Goal: Information Seeking & Learning: Learn about a topic

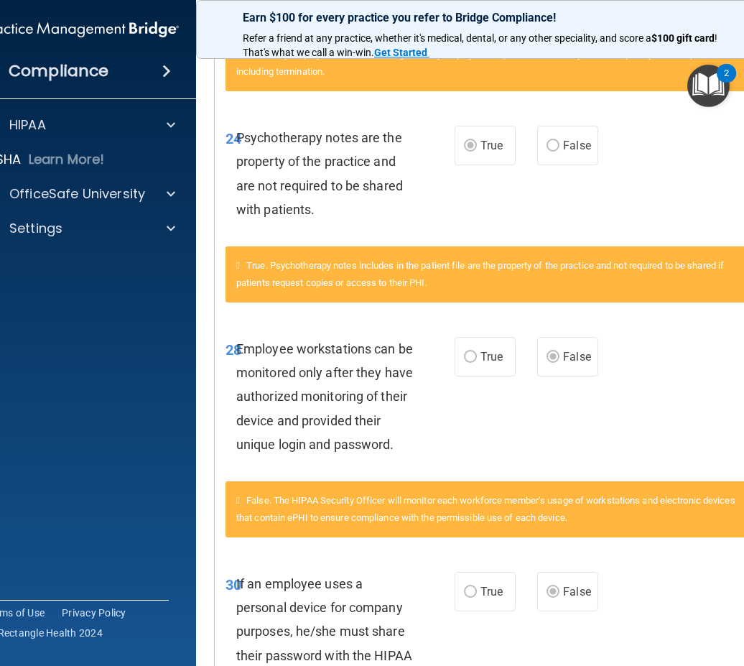
scroll to position [3108, 0]
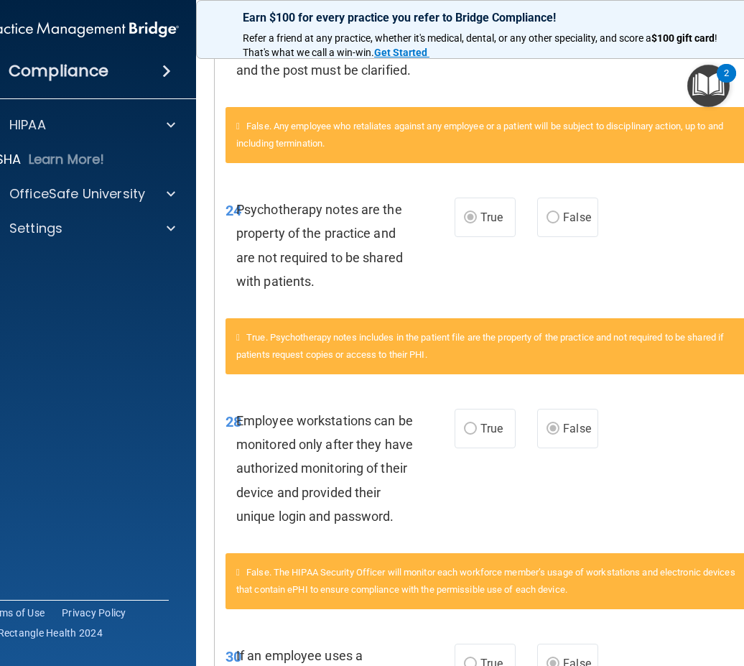
click at [698, 289] on div "24 Psychotherapy notes are the property of the practice and are not required to…" at bounding box center [487, 248] width 544 height 139
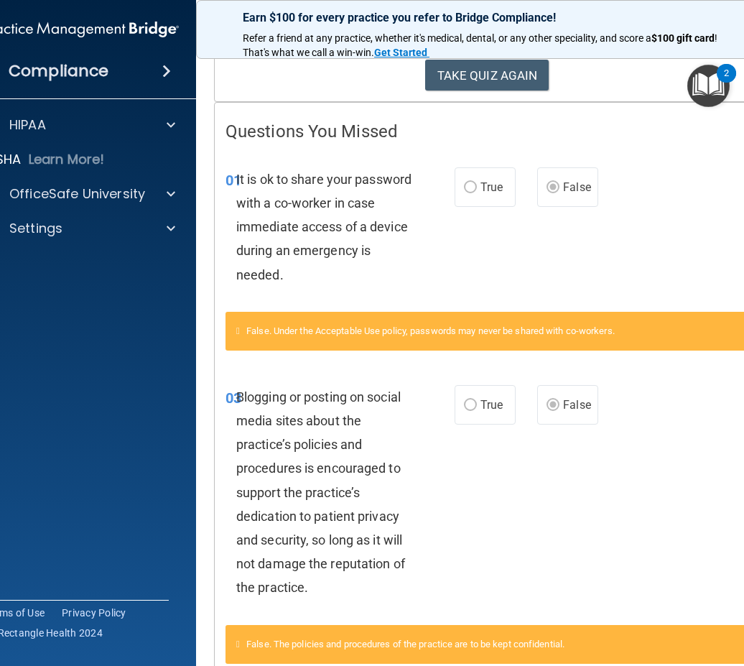
scroll to position [0, 0]
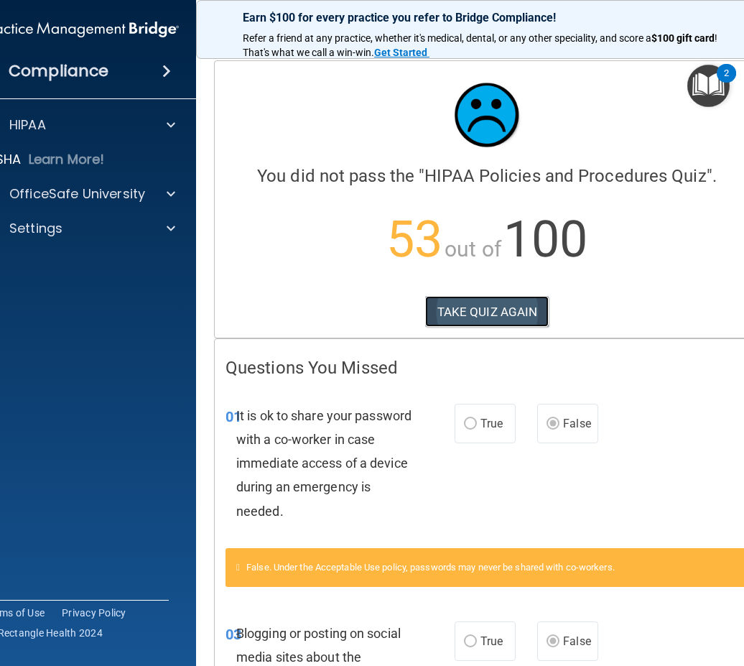
click at [505, 314] on button "TAKE QUIZ AGAIN" at bounding box center [487, 312] width 124 height 32
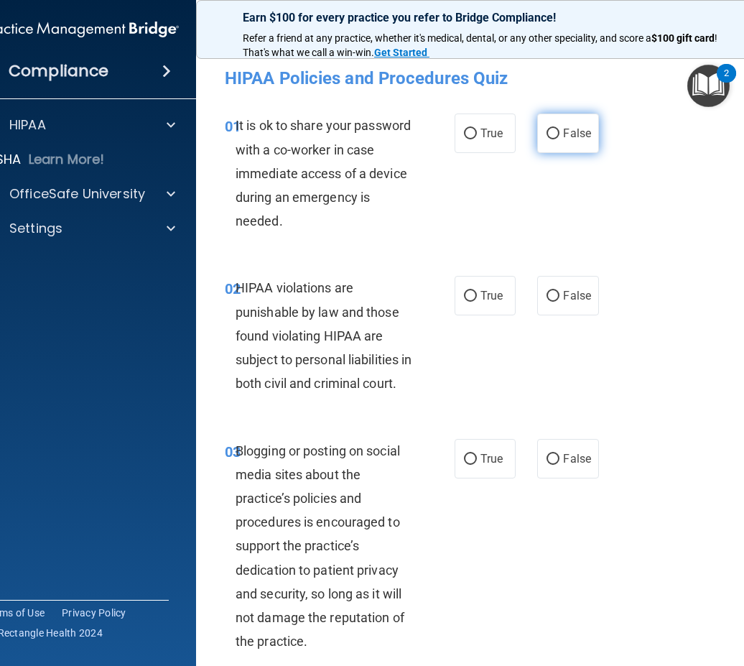
click at [561, 144] on label "False" at bounding box center [567, 132] width 61 height 39
click at [559, 139] on input "False" at bounding box center [552, 134] width 13 height 11
radio input "true"
click at [467, 283] on label "True" at bounding box center [484, 295] width 61 height 39
click at [467, 291] on input "True" at bounding box center [470, 296] width 13 height 11
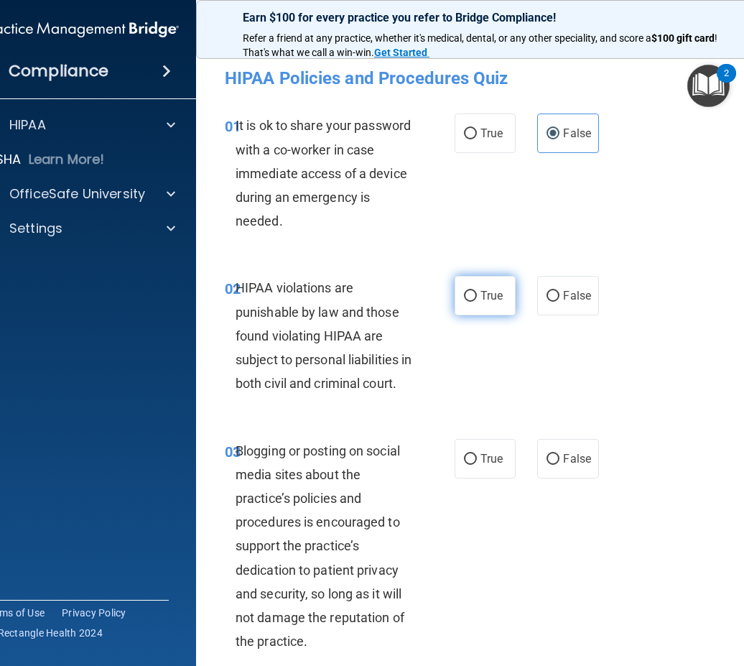
radio input "true"
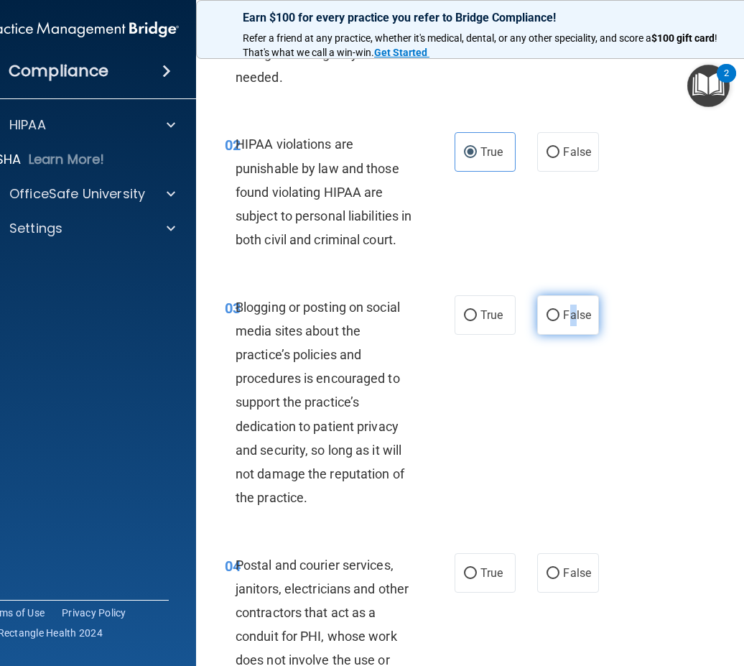
click at [566, 335] on label "False" at bounding box center [567, 314] width 61 height 39
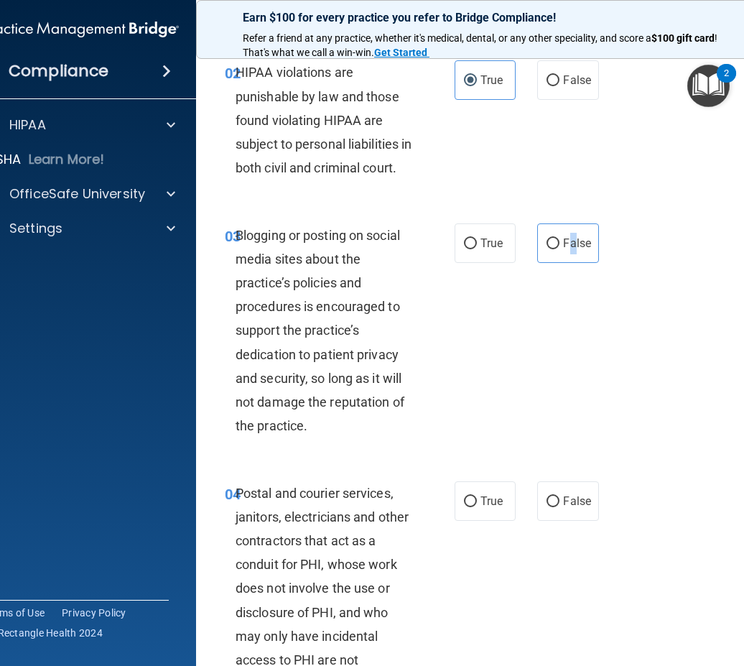
scroll to position [431, 0]
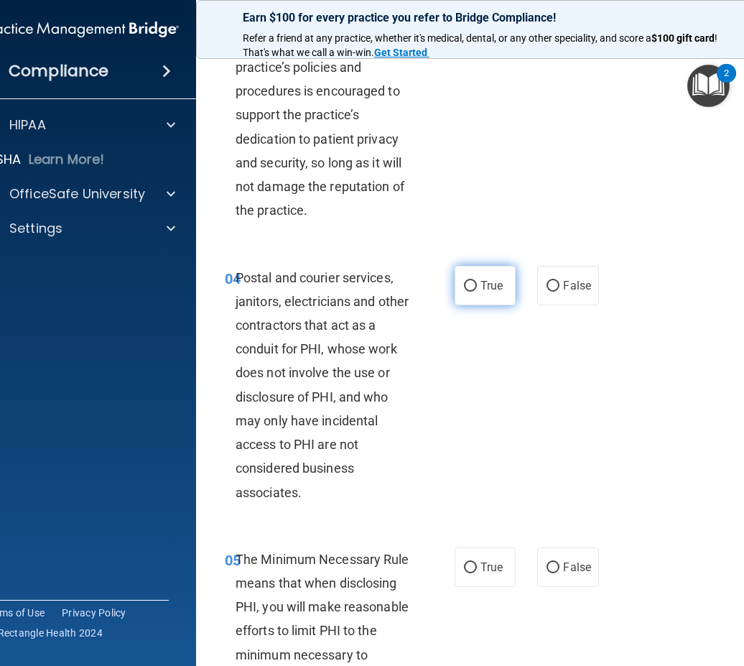
click at [498, 292] on span "True" at bounding box center [491, 286] width 22 height 14
click at [477, 291] on input "True" at bounding box center [470, 286] width 13 height 11
radio input "true"
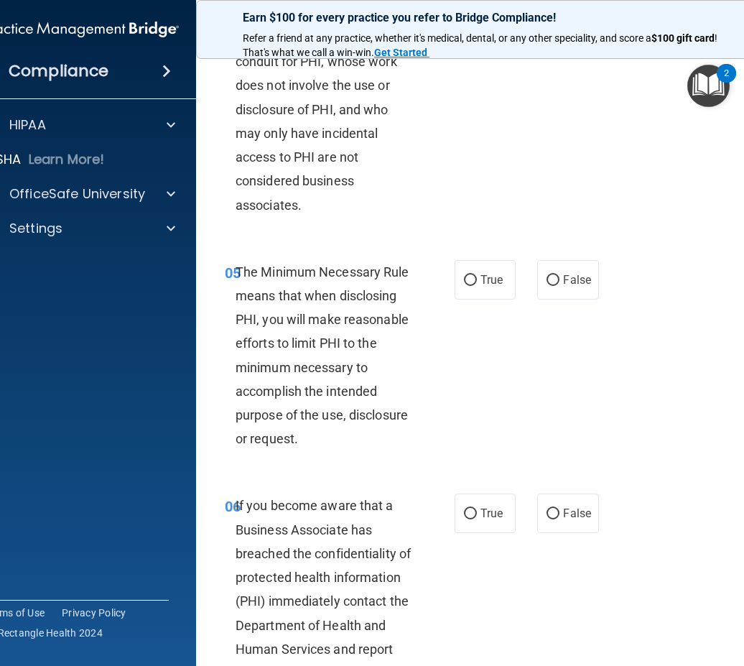
drag, startPoint x: 452, startPoint y: 309, endPoint x: 462, endPoint y: 337, distance: 29.8
click at [454, 299] on label "True" at bounding box center [484, 279] width 61 height 39
click at [464, 286] on input "True" at bounding box center [470, 280] width 13 height 11
radio input "true"
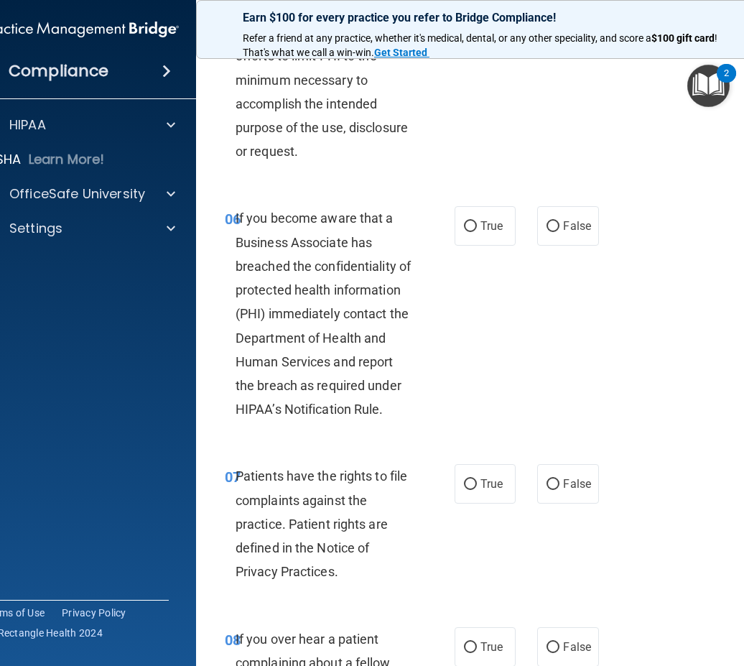
scroll to position [862, 0]
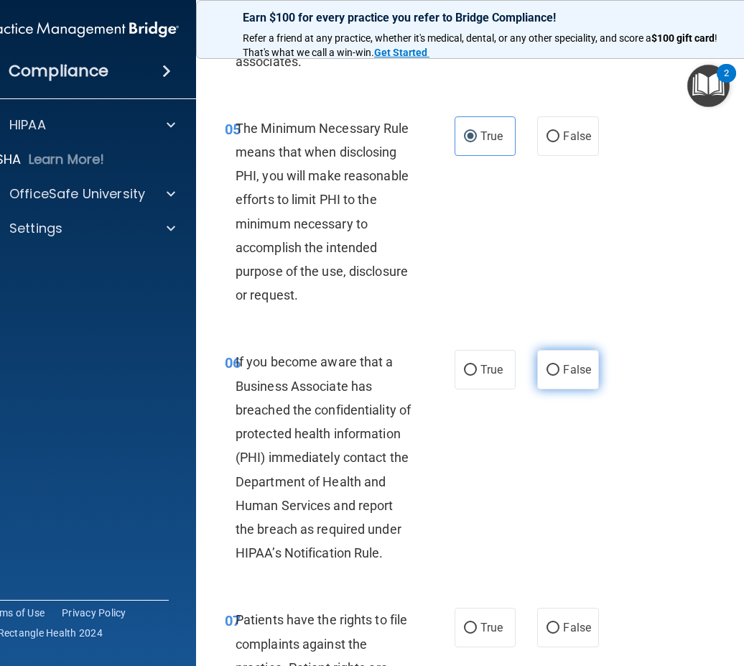
click at [551, 380] on label "False" at bounding box center [567, 369] width 61 height 39
click at [551, 375] on input "False" at bounding box center [552, 370] width 13 height 11
radio input "true"
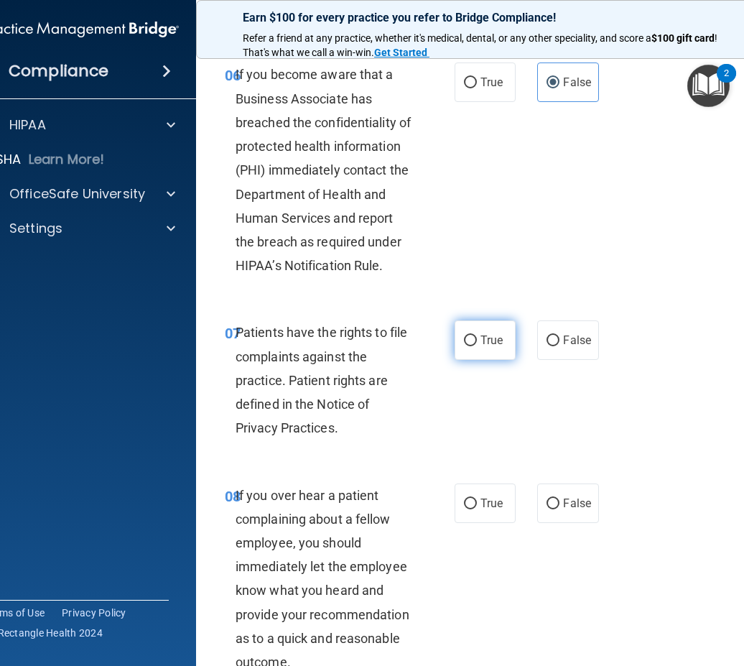
click at [464, 346] on input "True" at bounding box center [470, 340] width 13 height 11
radio input "true"
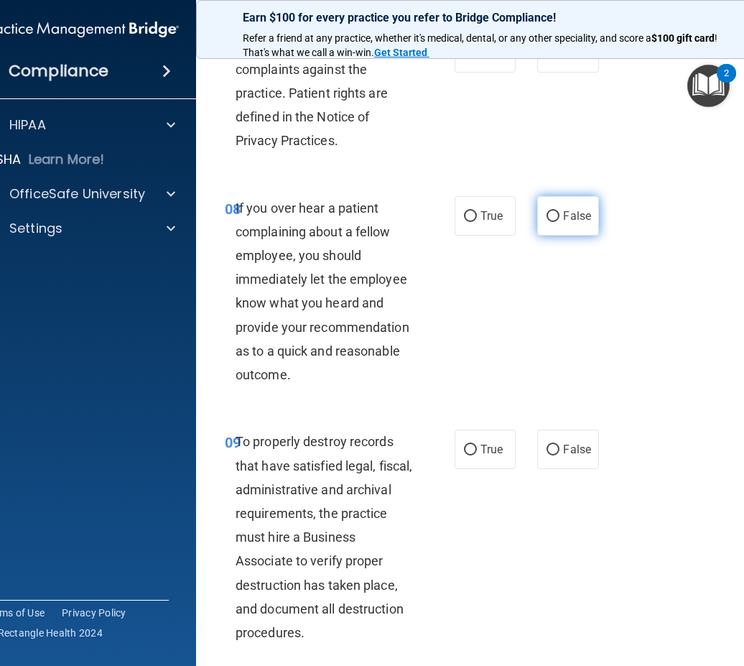
click at [546, 235] on label "False" at bounding box center [567, 215] width 61 height 39
click at [546, 222] on input "False" at bounding box center [552, 216] width 13 height 11
radio input "true"
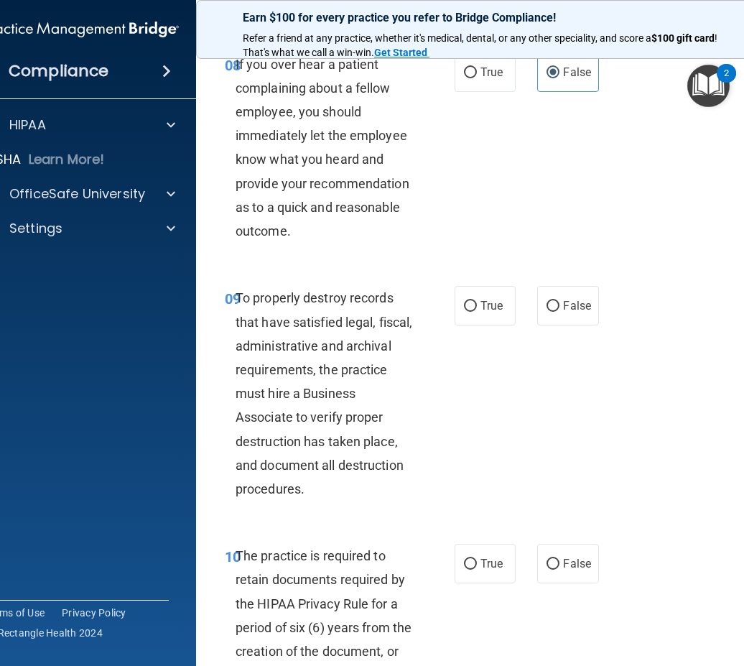
click at [522, 325] on div "True False" at bounding box center [527, 305] width 147 height 39
click at [546, 312] on input "False" at bounding box center [552, 306] width 13 height 11
radio input "true"
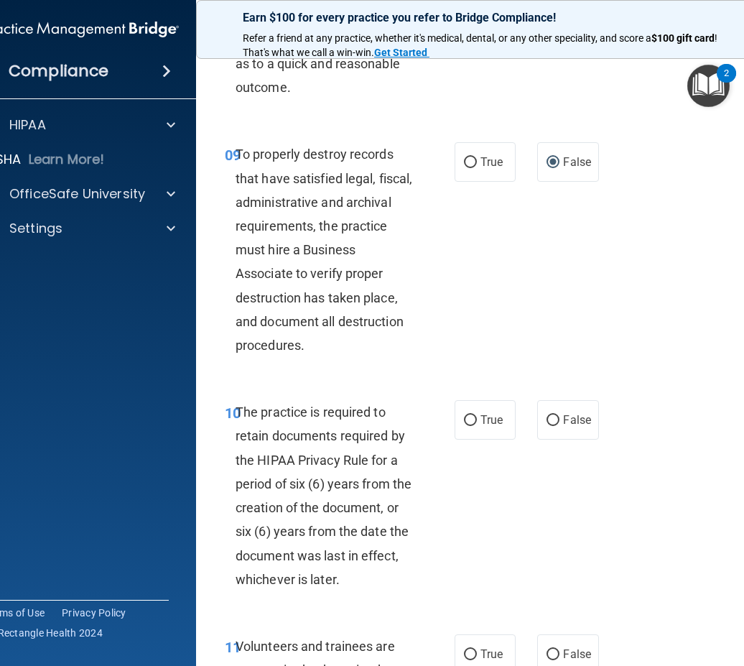
scroll to position [1795, 0]
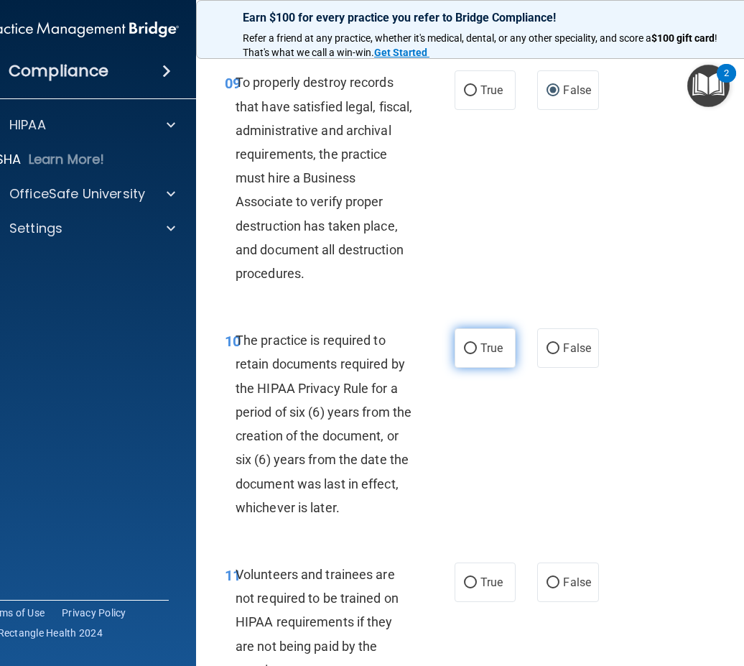
click at [462, 366] on label "True" at bounding box center [484, 347] width 61 height 39
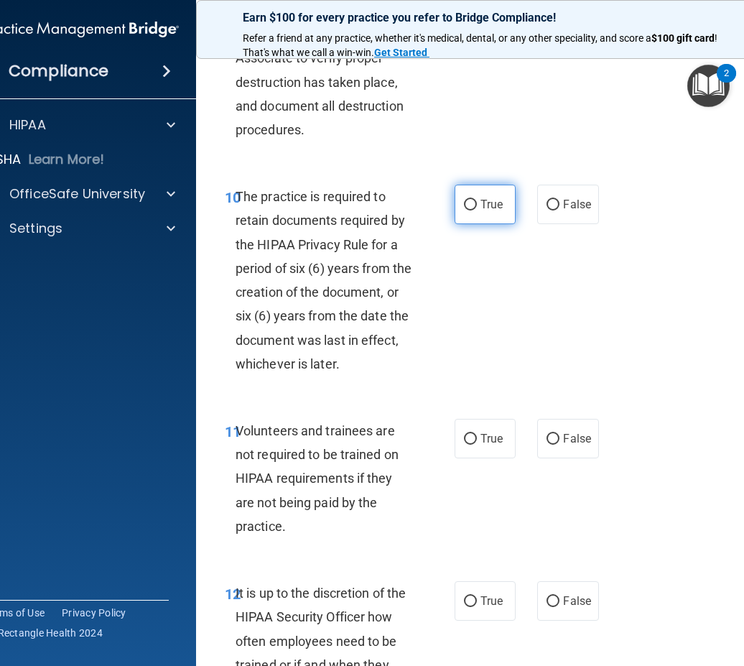
click at [464, 210] on input "True" at bounding box center [470, 205] width 13 height 11
radio input "true"
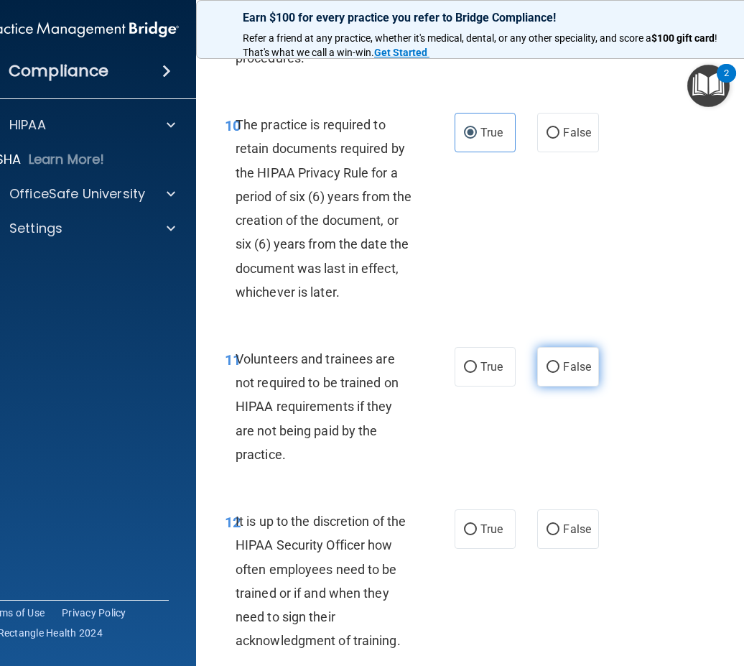
click at [563, 378] on label "False" at bounding box center [567, 366] width 61 height 39
click at [559, 373] on input "False" at bounding box center [552, 367] width 13 height 11
radio input "true"
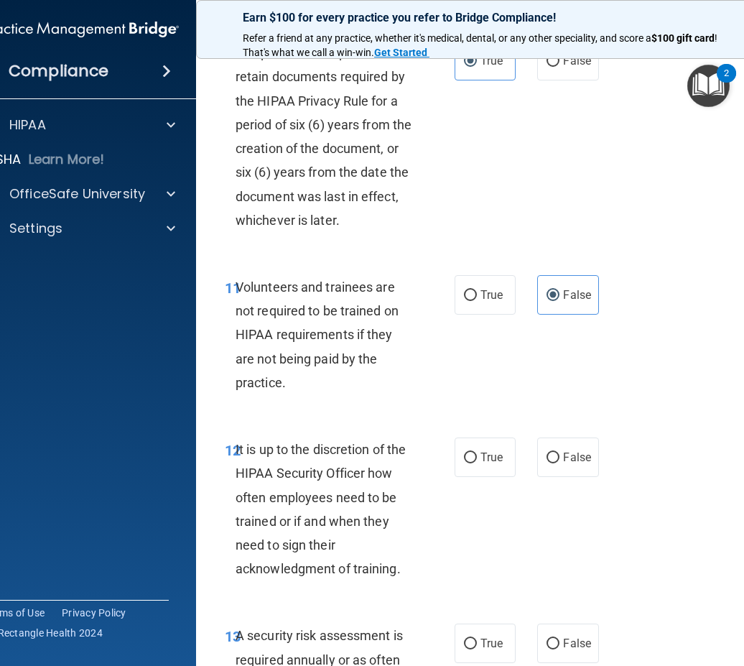
scroll to position [2154, 0]
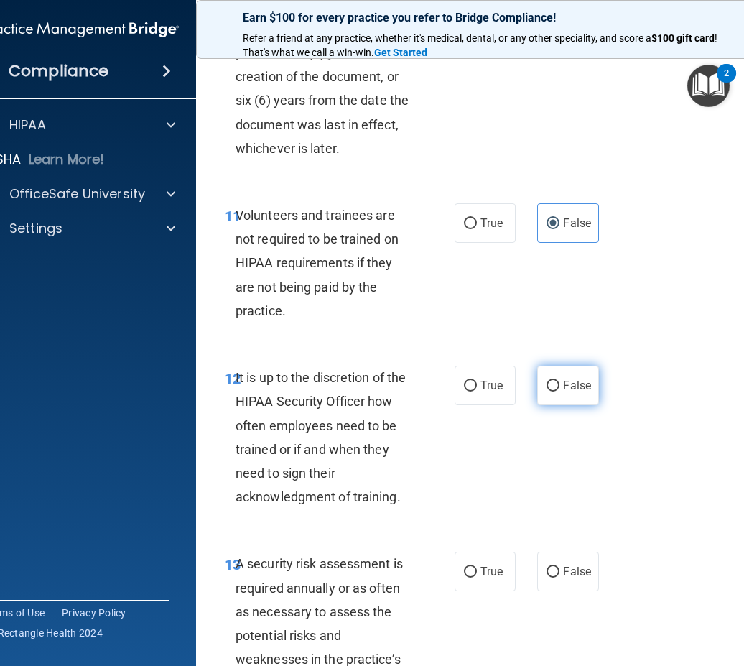
click at [539, 405] on label "False" at bounding box center [567, 384] width 61 height 39
click at [546, 391] on input "False" at bounding box center [552, 386] width 13 height 11
radio input "true"
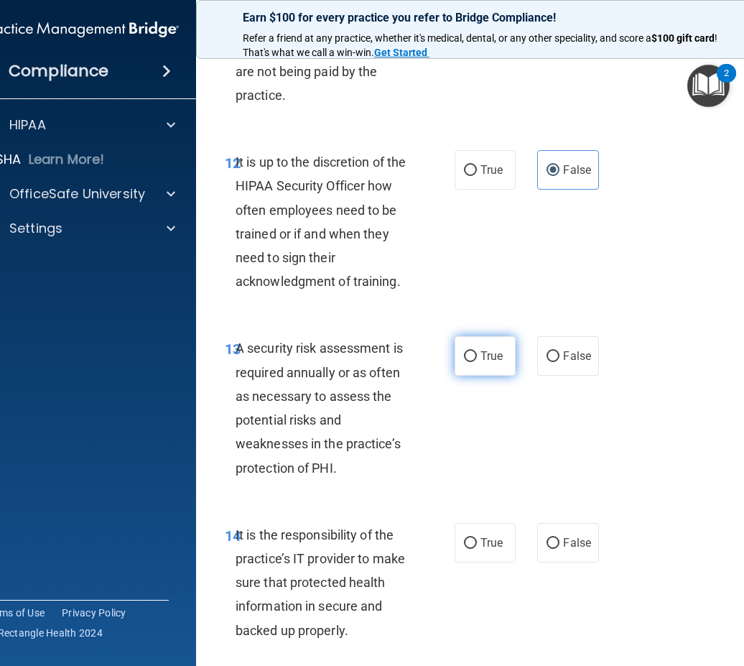
click at [487, 363] on span "True" at bounding box center [491, 356] width 22 height 14
click at [477, 362] on input "True" at bounding box center [470, 356] width 13 height 11
radio input "true"
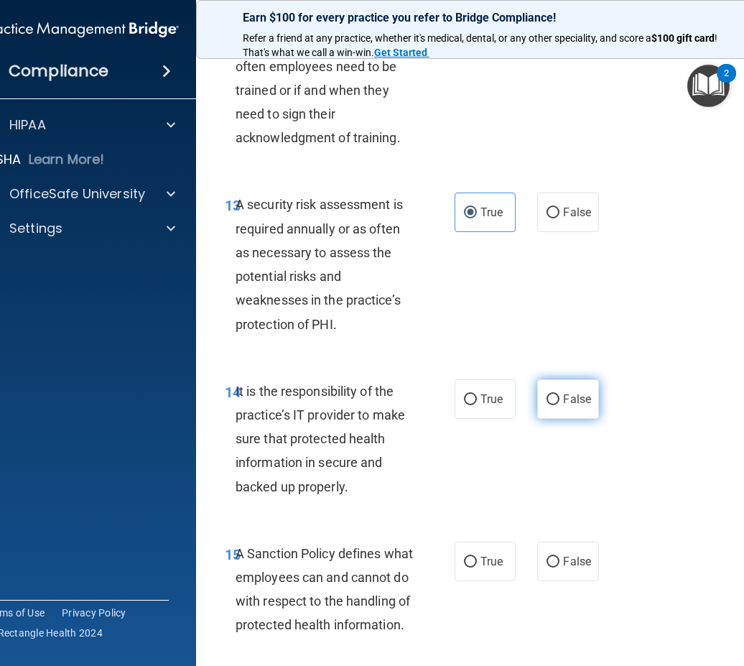
click at [539, 419] on label "False" at bounding box center [567, 398] width 61 height 39
click at [546, 405] on input "False" at bounding box center [552, 399] width 13 height 11
radio input "true"
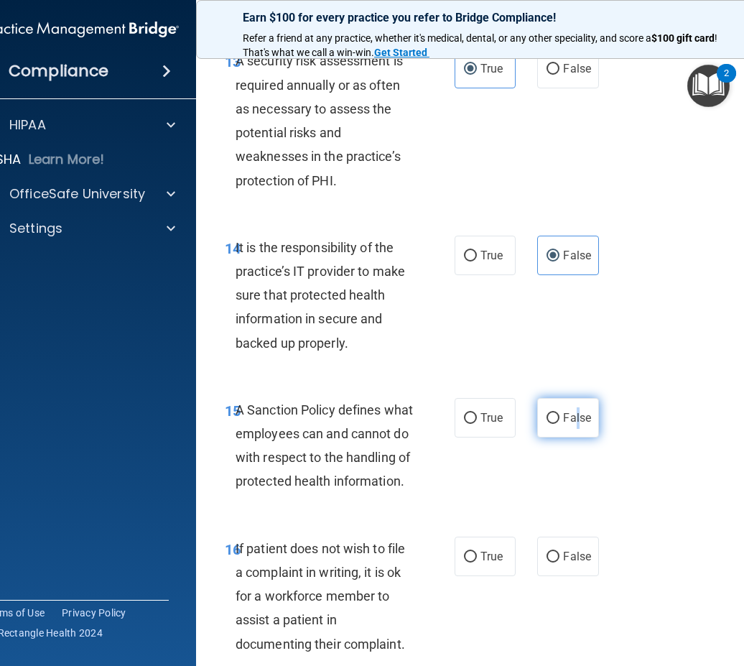
click at [563, 424] on span "False" at bounding box center [577, 418] width 28 height 14
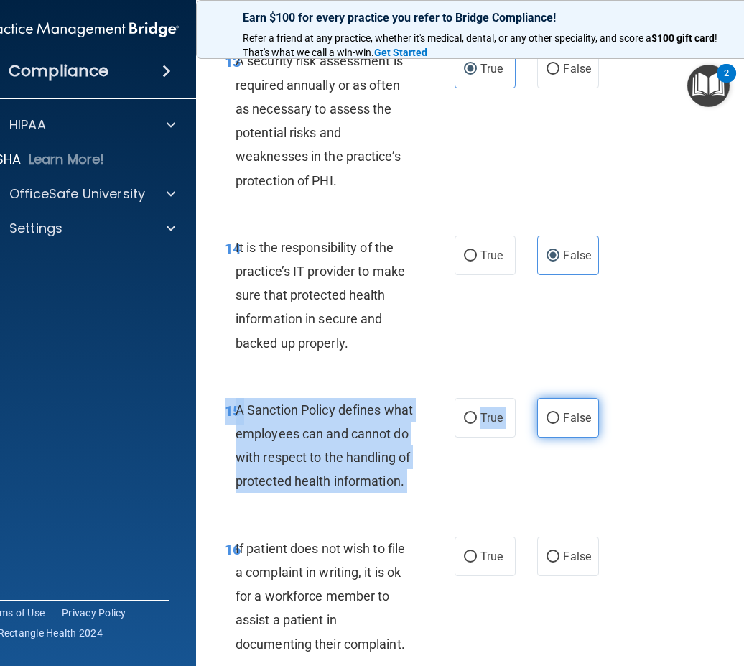
drag, startPoint x: 562, startPoint y: 440, endPoint x: 556, endPoint y: 456, distance: 17.1
click at [556, 456] on div "15 A Sanction Policy defines what employees can and cannot do with respect to t…" at bounding box center [487, 449] width 546 height 139
click at [556, 437] on label "False" at bounding box center [567, 417] width 61 height 39
click at [556, 424] on input "False" at bounding box center [552, 418] width 13 height 11
radio input "true"
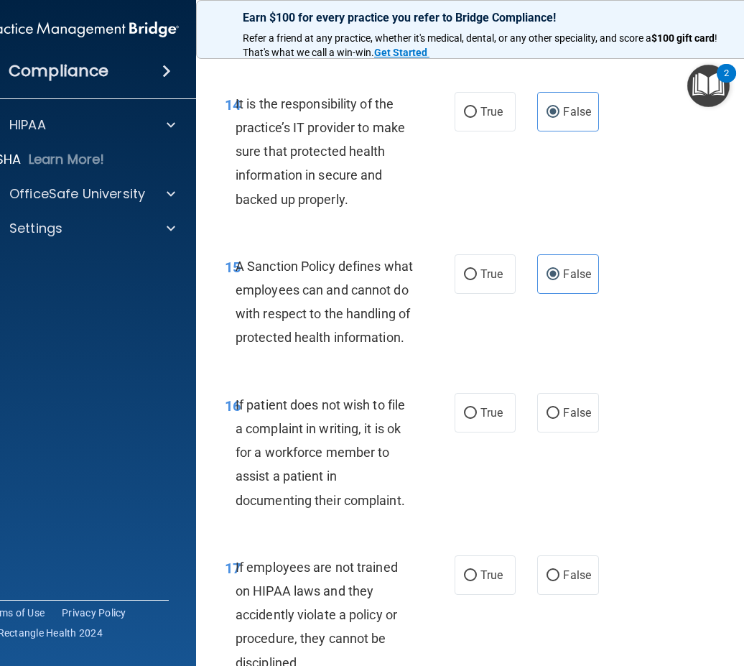
scroll to position [2872, 0]
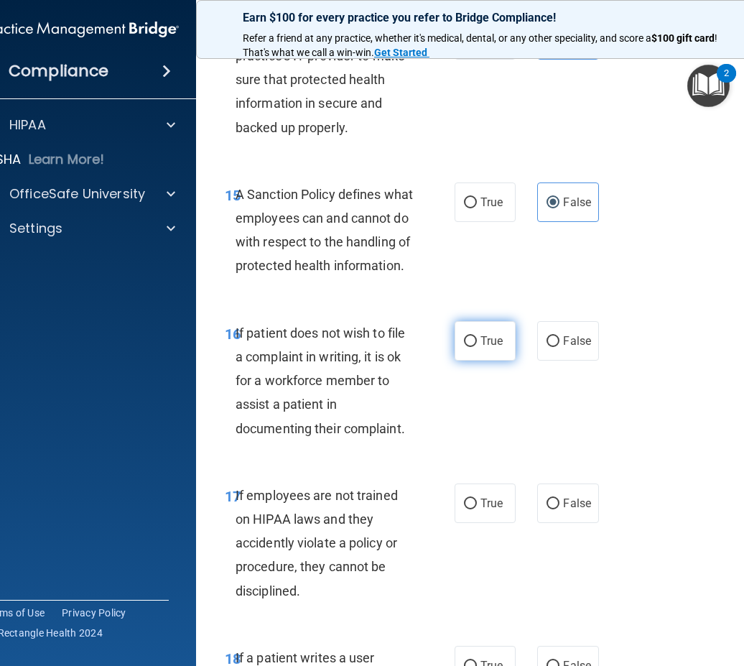
click at [454, 360] on label "True" at bounding box center [484, 340] width 61 height 39
click at [464, 347] on input "True" at bounding box center [470, 341] width 13 height 11
radio input "true"
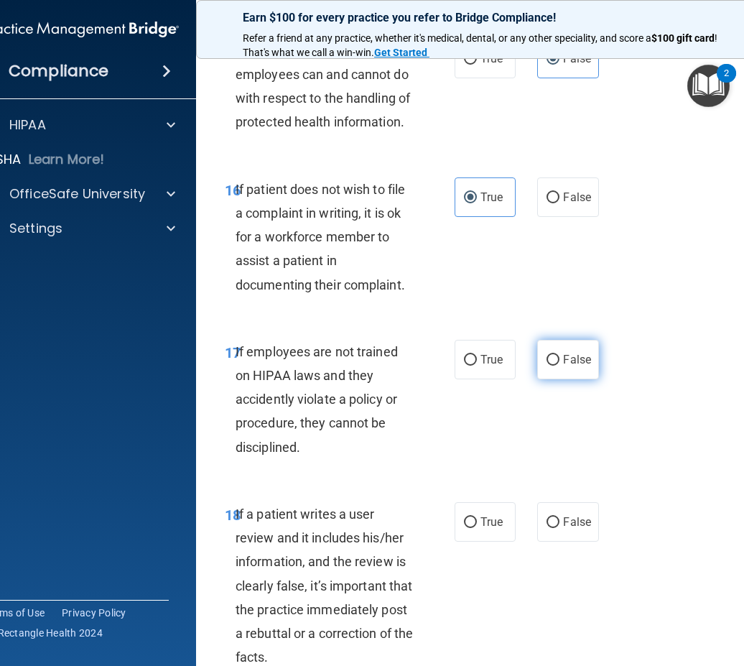
click at [557, 379] on label "False" at bounding box center [567, 359] width 61 height 39
click at [557, 365] on input "False" at bounding box center [552, 360] width 13 height 11
radio input "true"
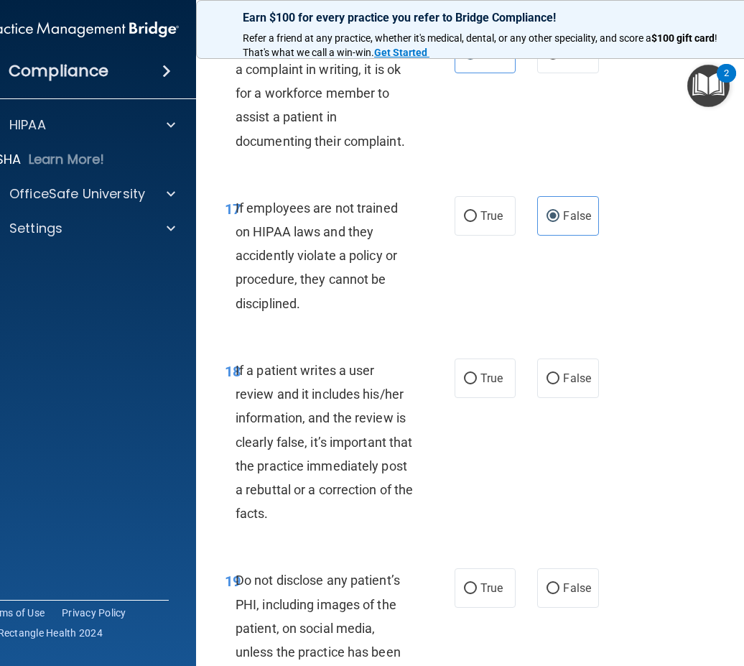
scroll to position [3231, 0]
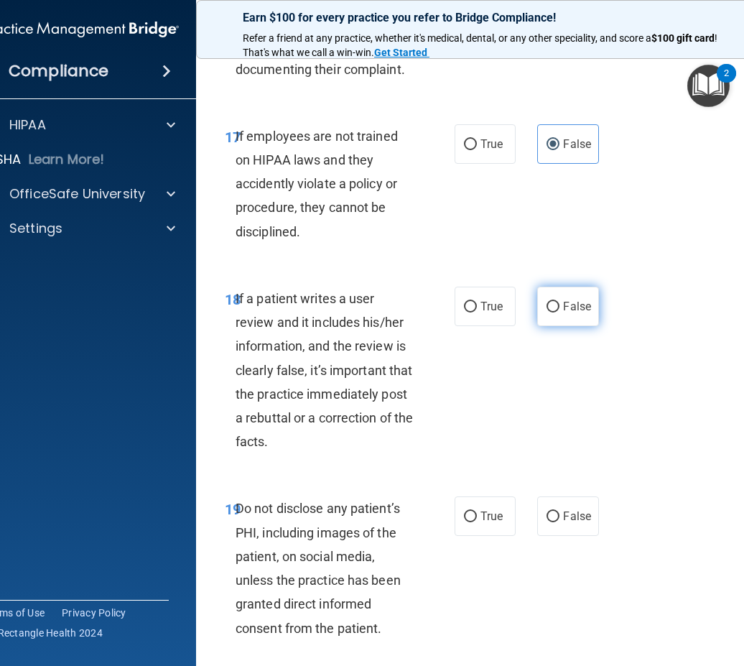
click at [551, 326] on label "False" at bounding box center [567, 305] width 61 height 39
click at [551, 312] on input "False" at bounding box center [552, 307] width 13 height 11
radio input "true"
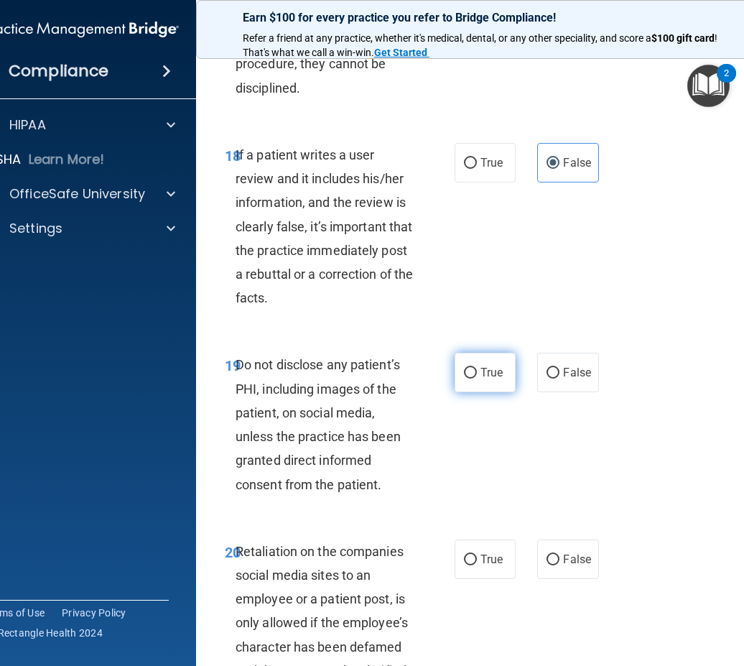
click at [465, 392] on label "True" at bounding box center [484, 372] width 61 height 39
drag, startPoint x: 465, startPoint y: 414, endPoint x: 477, endPoint y: 426, distance: 18.3
click at [480, 379] on span "True" at bounding box center [491, 372] width 22 height 14
click at [477, 378] on input "True" at bounding box center [470, 373] width 13 height 11
radio input "true"
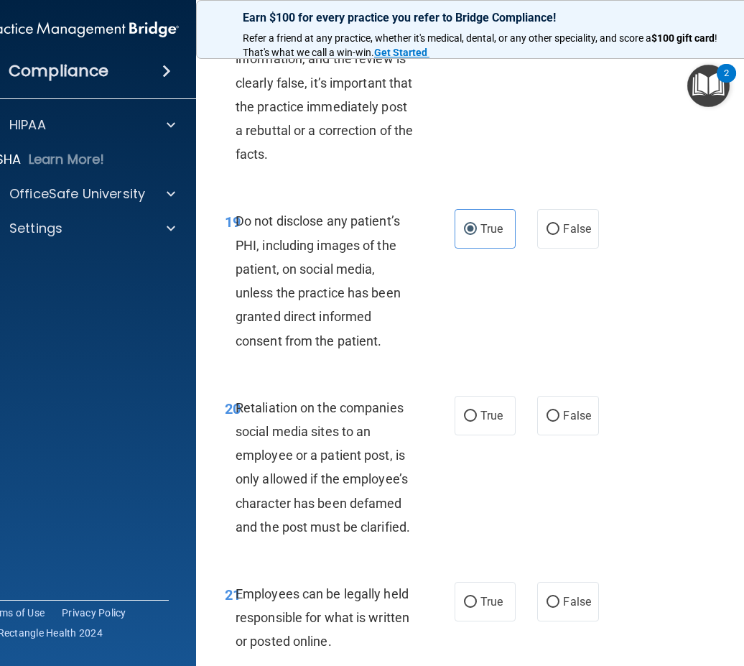
scroll to position [3590, 0]
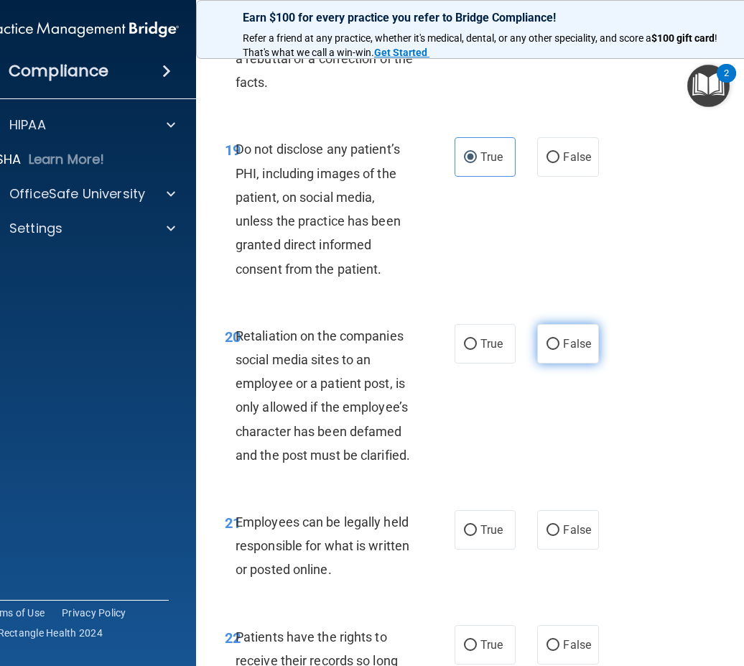
click at [569, 363] on label "False" at bounding box center [567, 343] width 61 height 39
click at [559, 350] on input "False" at bounding box center [552, 344] width 13 height 11
radio input "true"
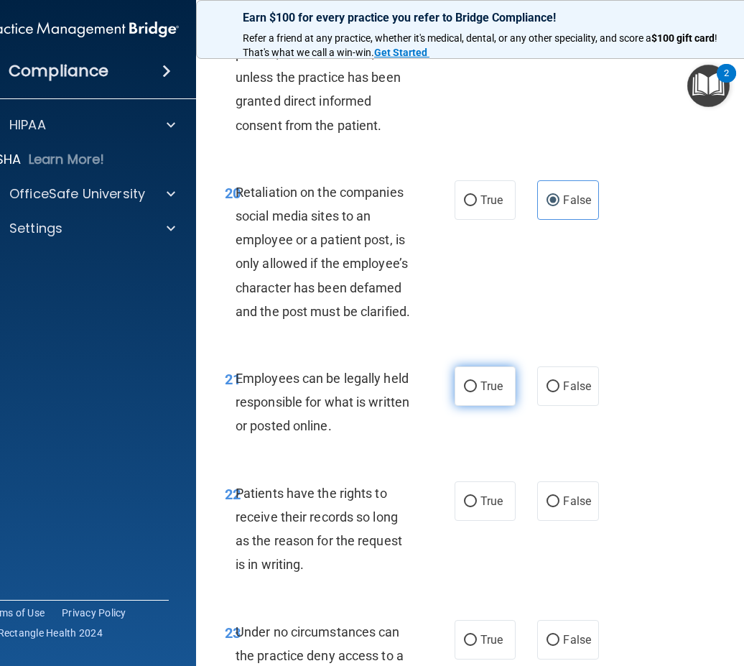
click at [480, 393] on span "True" at bounding box center [491, 386] width 22 height 14
click at [477, 392] on input "True" at bounding box center [470, 386] width 13 height 11
radio input "true"
click at [412, 445] on div "21 Employees can be legally held responsible for what is written or posted onli…" at bounding box center [339, 405] width 273 height 79
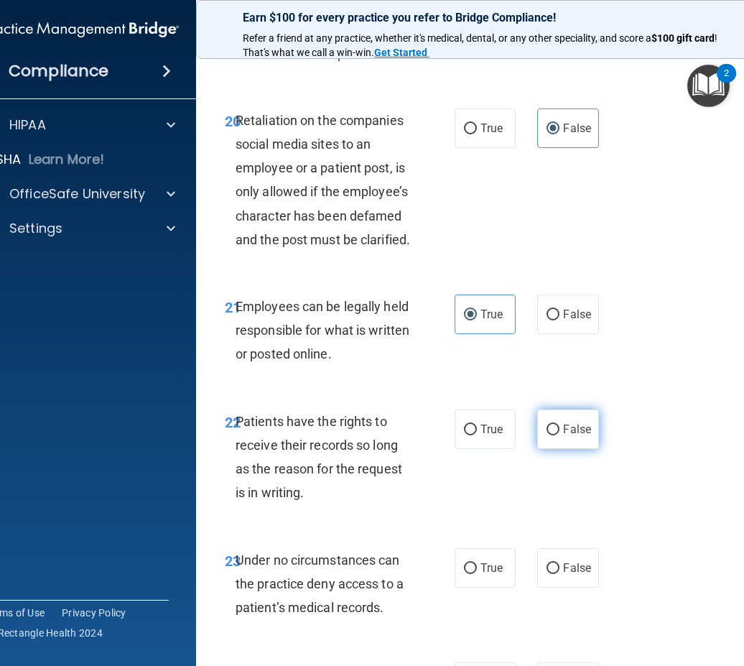
click at [573, 449] on label "False" at bounding box center [567, 428] width 61 height 39
click at [559, 435] on input "False" at bounding box center [552, 429] width 13 height 11
radio input "true"
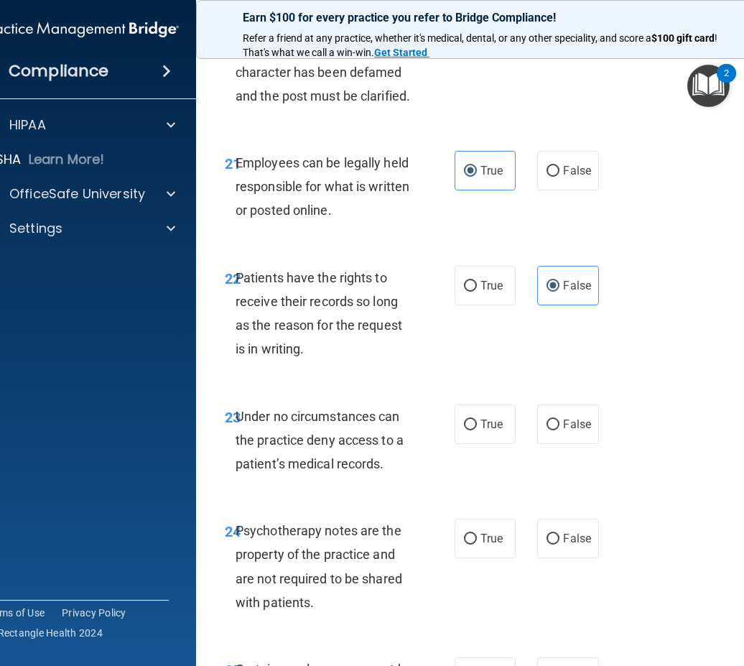
scroll to position [4021, 0]
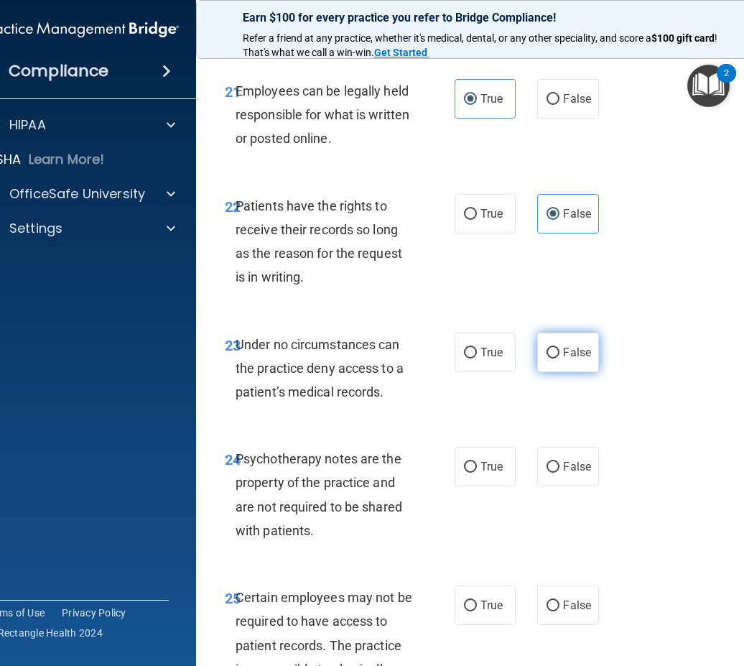
click at [574, 372] on label "False" at bounding box center [567, 351] width 61 height 39
click at [559, 358] on input "False" at bounding box center [552, 352] width 13 height 11
radio input "true"
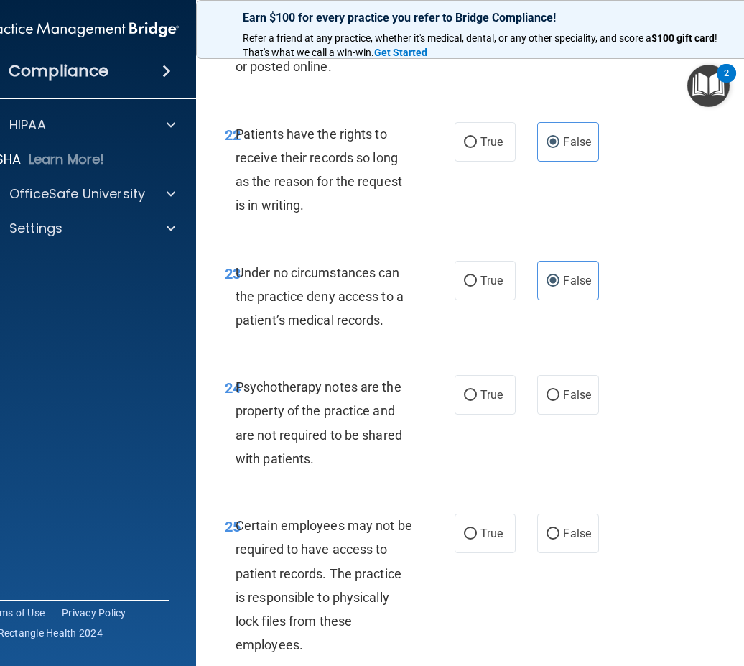
scroll to position [4164, 0]
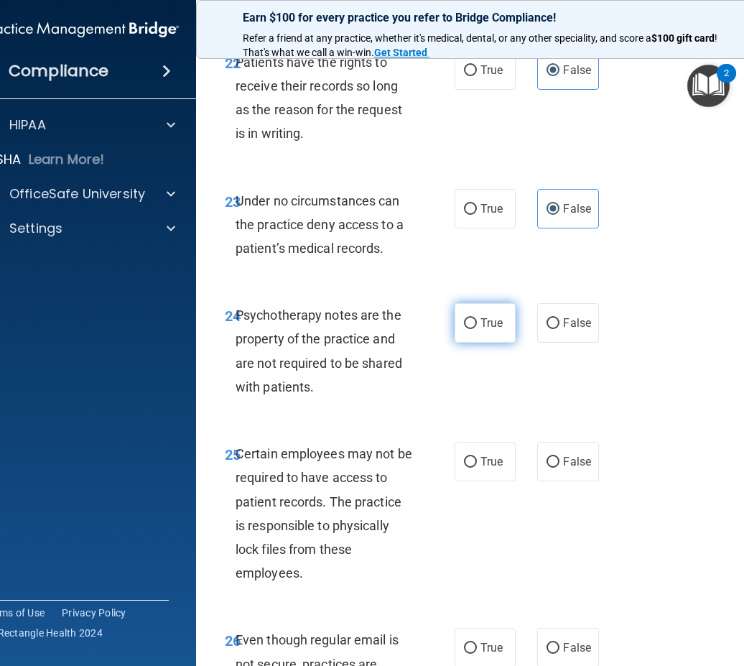
click at [480, 330] on span "True" at bounding box center [491, 323] width 22 height 14
click at [477, 329] on input "True" at bounding box center [470, 323] width 13 height 11
radio input "true"
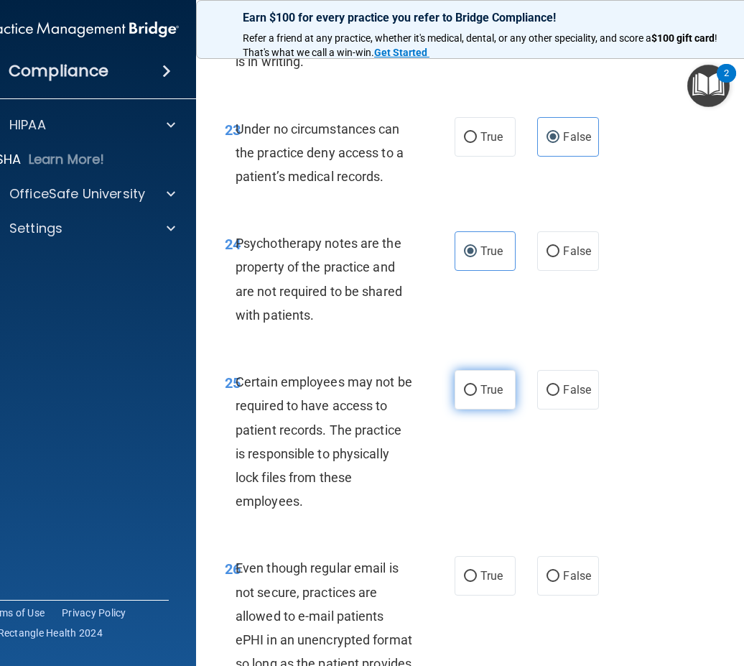
click at [484, 409] on label "True" at bounding box center [484, 389] width 61 height 39
click at [477, 396] on input "True" at bounding box center [470, 390] width 13 height 11
radio input "true"
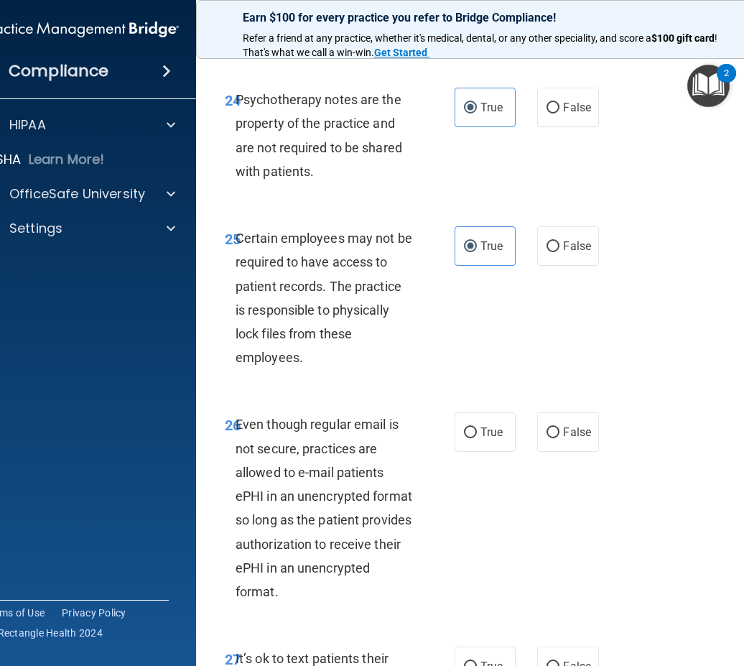
scroll to position [4523, 0]
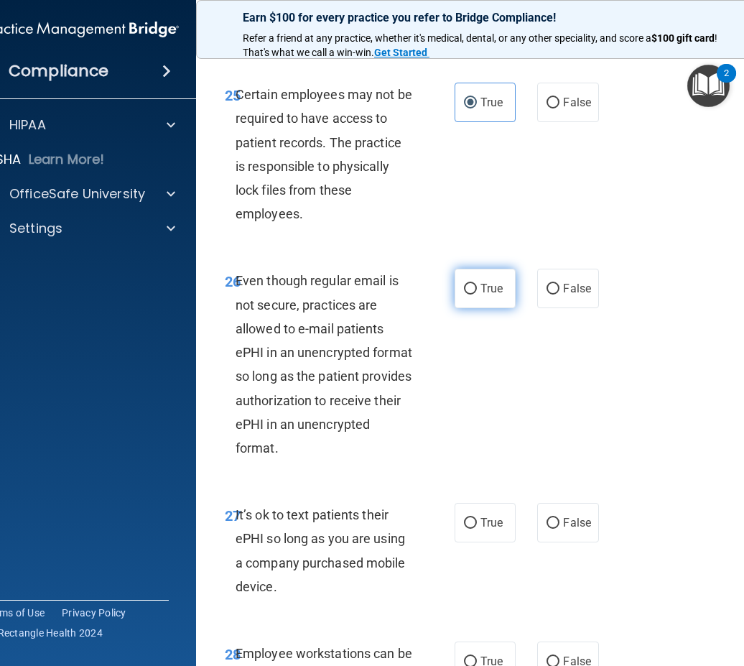
click at [475, 308] on label "True" at bounding box center [484, 288] width 61 height 39
click at [475, 294] on input "True" at bounding box center [470, 289] width 13 height 11
radio input "true"
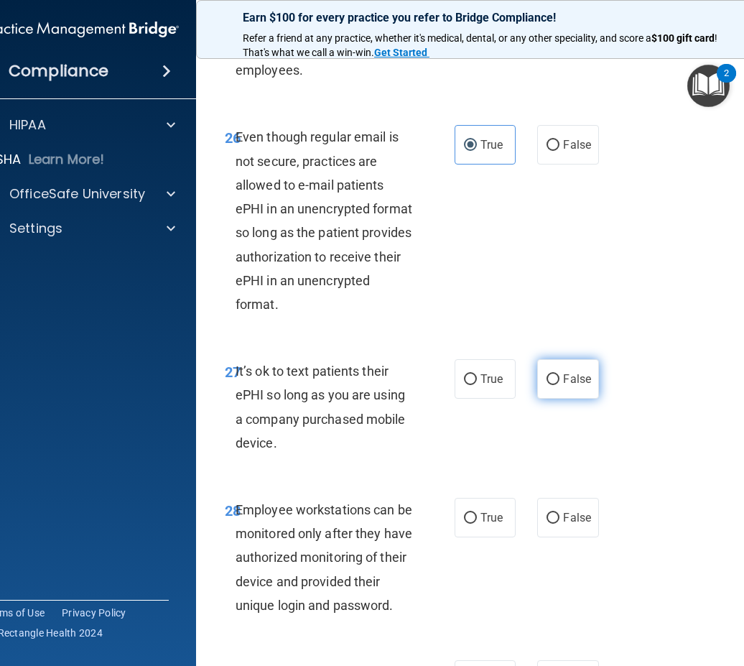
click at [554, 385] on input "False" at bounding box center [552, 379] width 13 height 11
radio input "true"
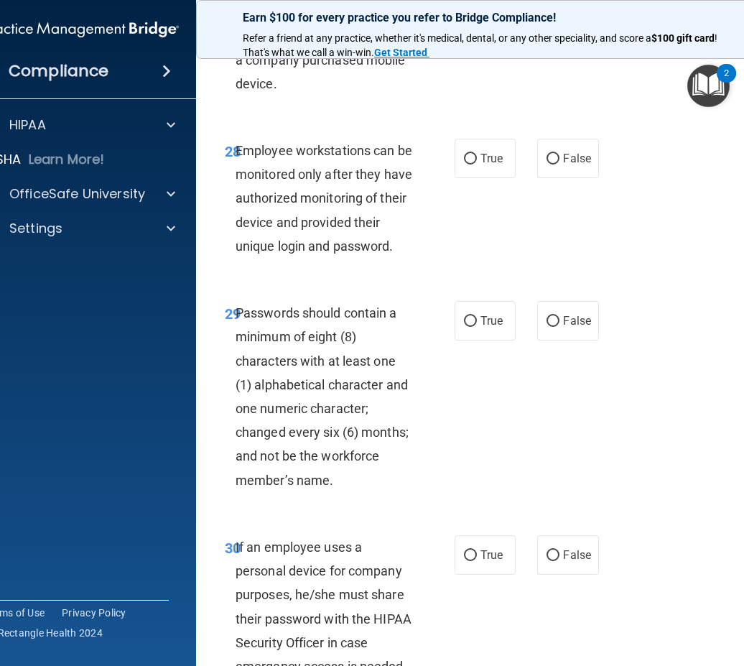
scroll to position [5205, 0]
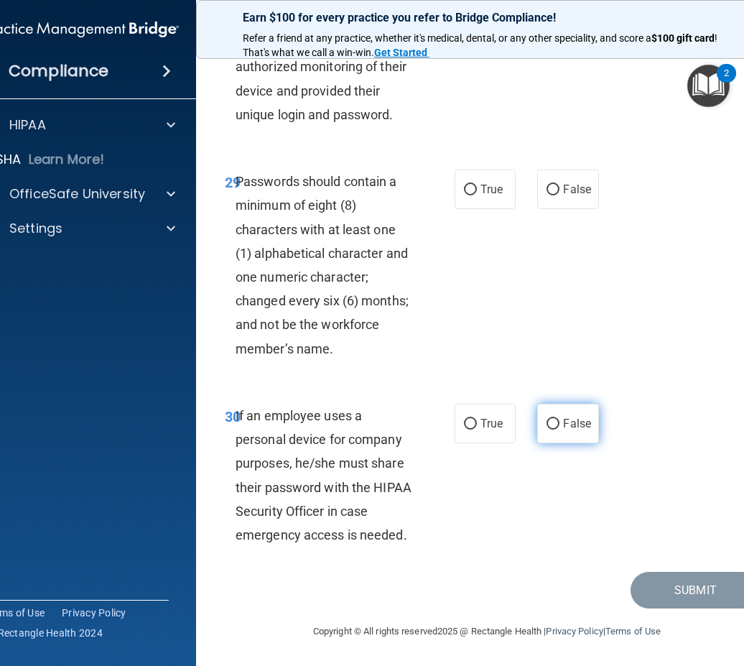
drag, startPoint x: 553, startPoint y: 425, endPoint x: 540, endPoint y: 411, distance: 18.8
click at [552, 425] on input "False" at bounding box center [552, 424] width 13 height 11
radio input "true"
click at [490, 210] on div "29 Passwords should contain a minimum of eight (8) characters with at least one…" at bounding box center [487, 268] width 546 height 234
click at [485, 201] on label "True" at bounding box center [484, 188] width 61 height 39
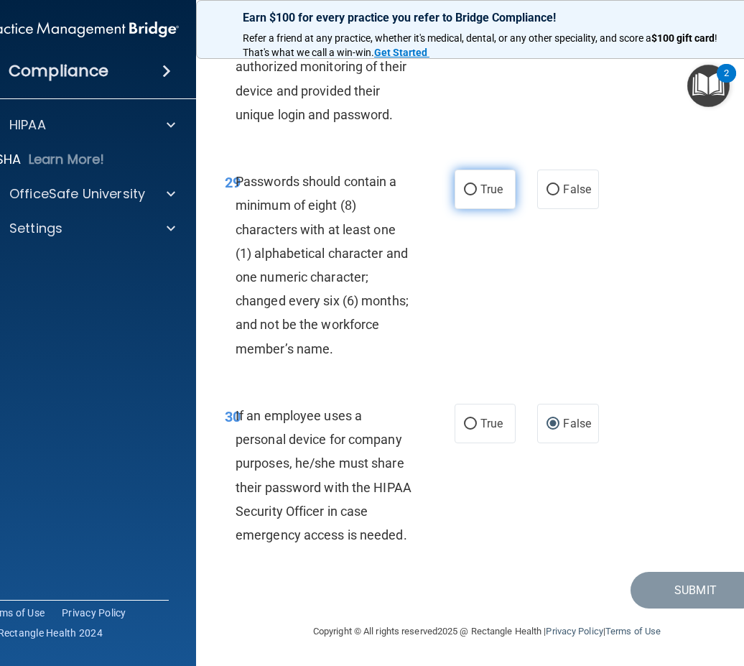
click at [477, 195] on input "True" at bounding box center [470, 190] width 13 height 11
radio input "true"
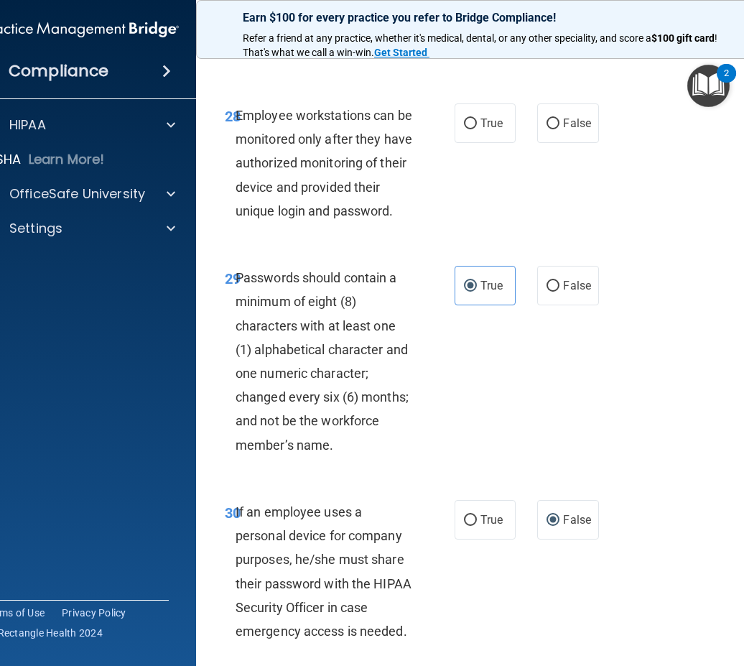
scroll to position [4989, 0]
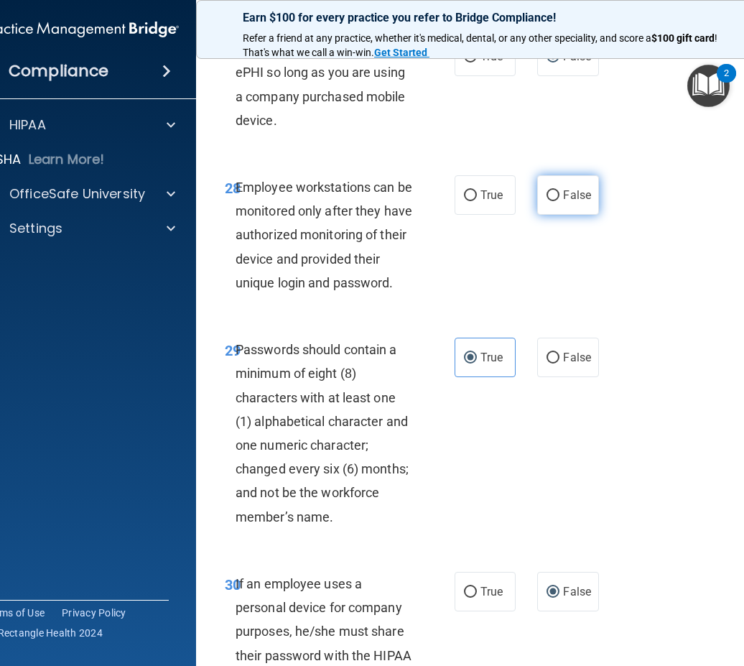
click at [557, 215] on label "False" at bounding box center [567, 194] width 61 height 39
click at [557, 201] on input "False" at bounding box center [552, 195] width 13 height 11
radio input "true"
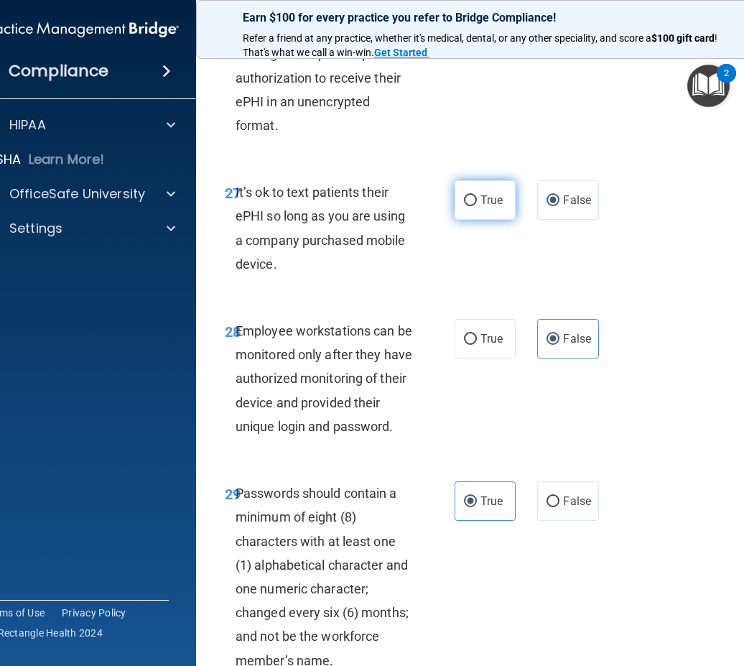
click at [492, 220] on label "True" at bounding box center [484, 199] width 61 height 39
click at [477, 206] on input "True" at bounding box center [470, 200] width 13 height 11
radio input "true"
radio input "false"
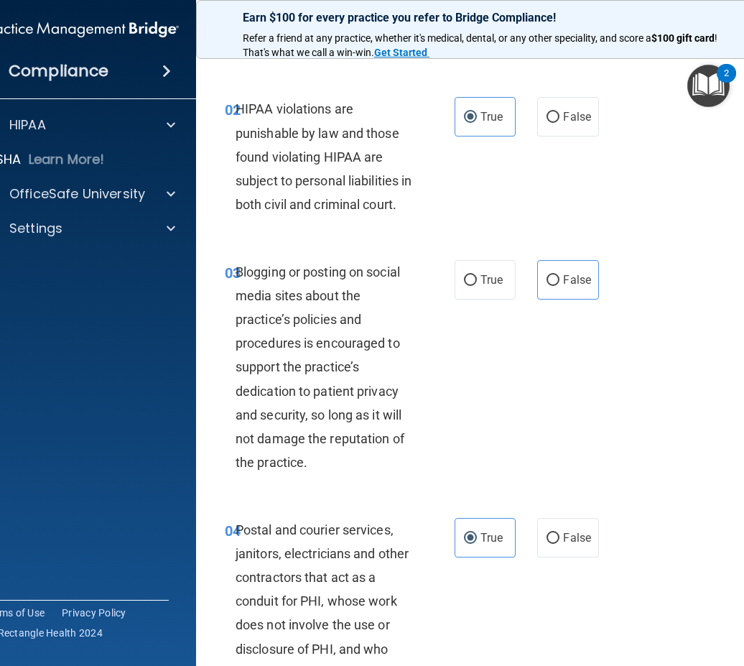
scroll to position [0, 0]
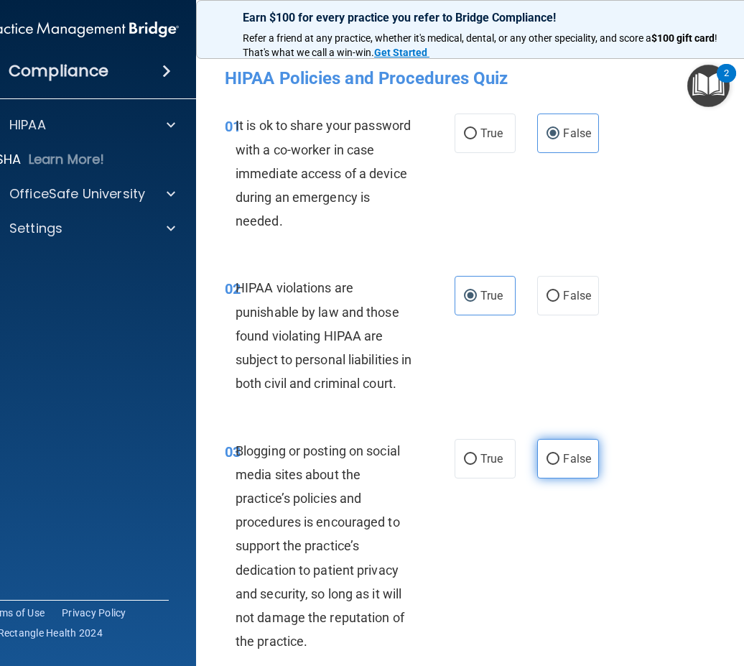
click at [548, 465] on input "False" at bounding box center [552, 459] width 13 height 11
radio input "true"
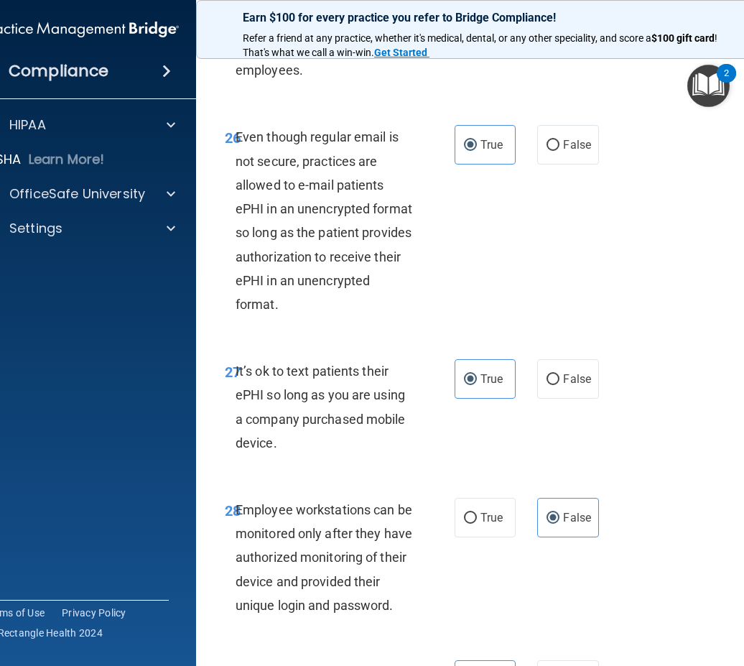
scroll to position [5205, 0]
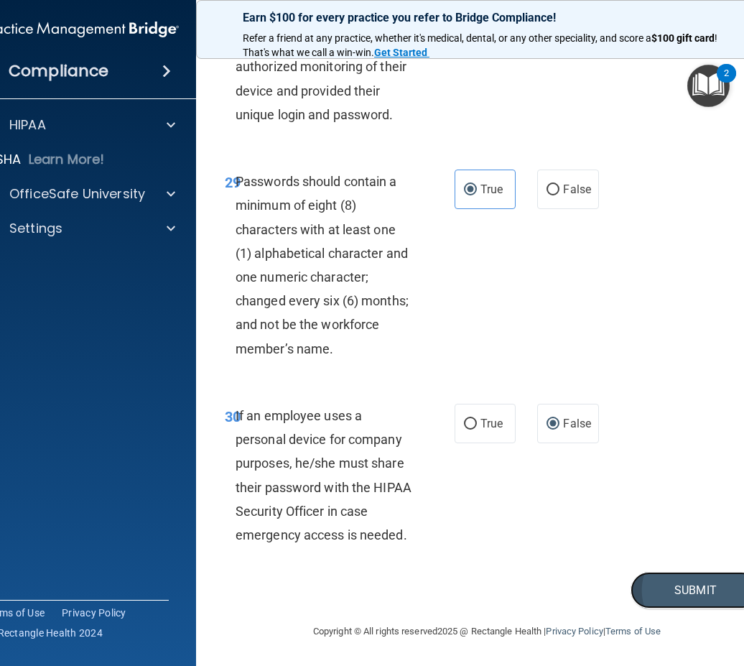
click at [680, 590] on button "Submit" at bounding box center [694, 589] width 129 height 37
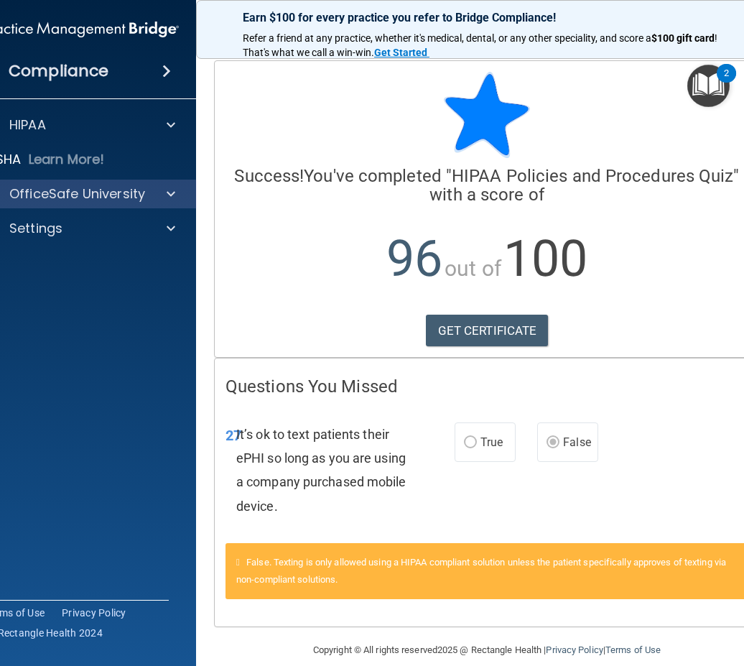
click at [85, 182] on div "OfficeSafe University" at bounding box center [81, 193] width 230 height 29
click at [87, 190] on p "OfficeSafe University" at bounding box center [77, 193] width 136 height 17
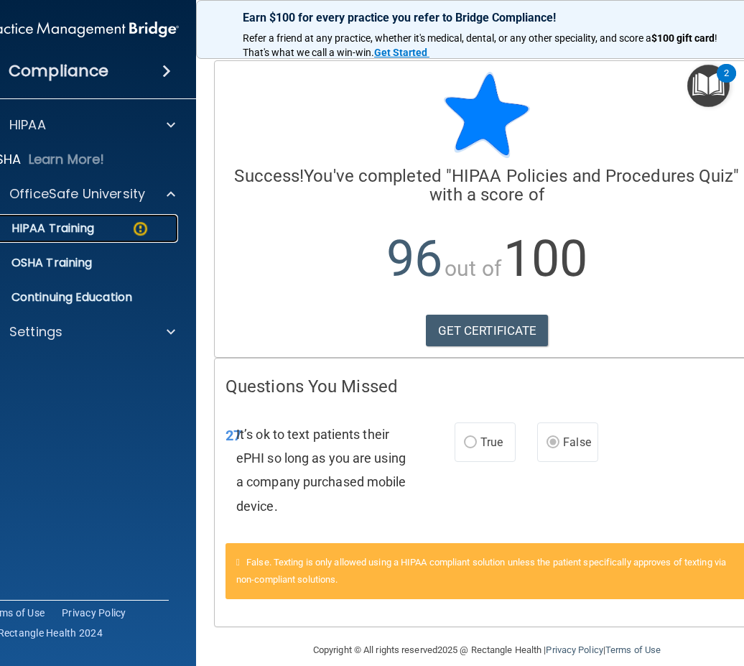
click at [89, 224] on p "HIPAA Training" at bounding box center [35, 228] width 118 height 14
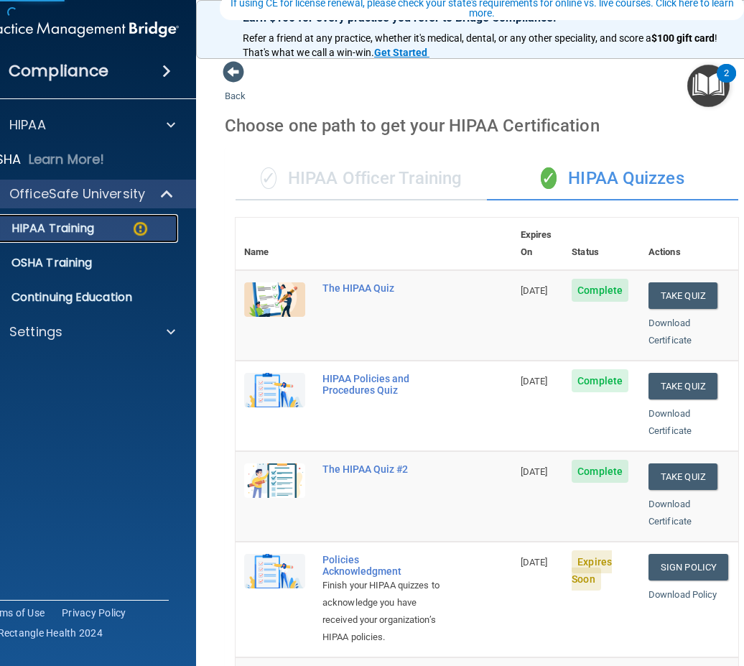
scroll to position [144, 0]
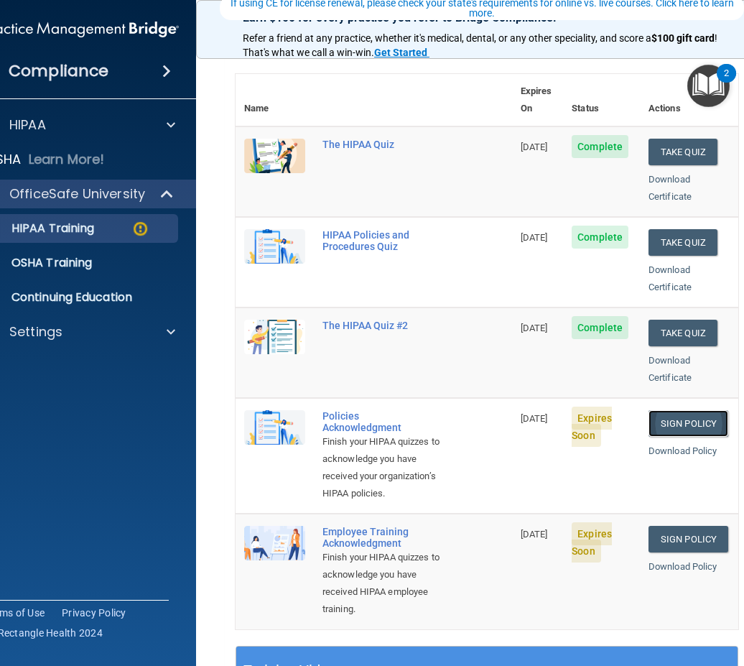
click at [688, 410] on link "Sign Policy" at bounding box center [688, 423] width 80 height 27
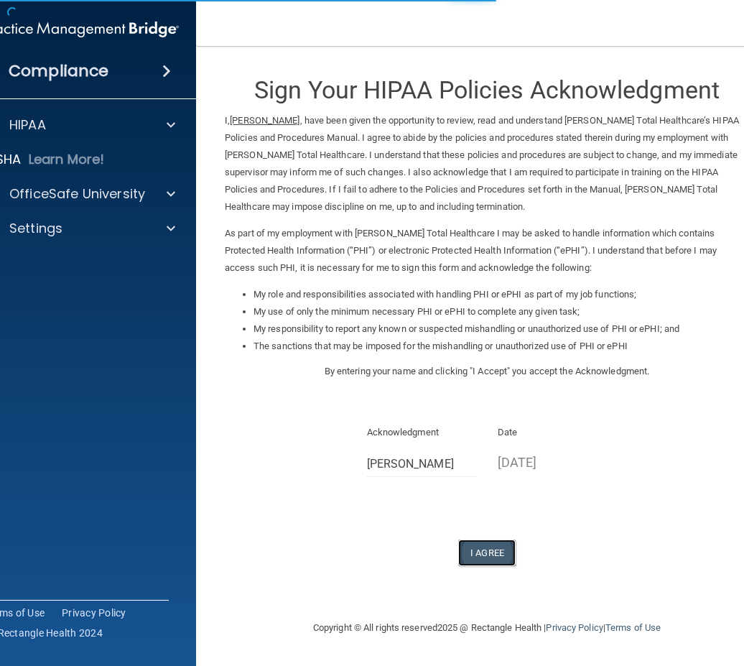
click at [485, 550] on button "I Agree" at bounding box center [486, 552] width 57 height 27
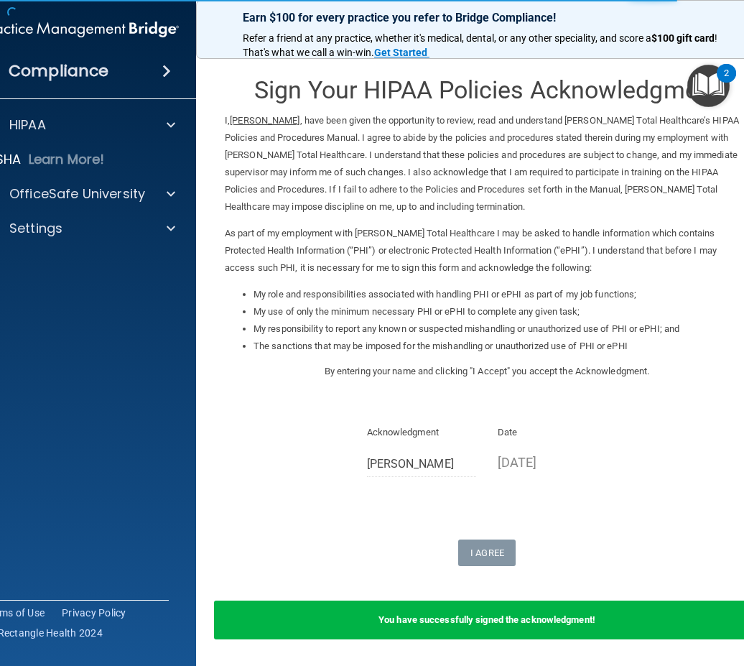
scroll to position [48, 0]
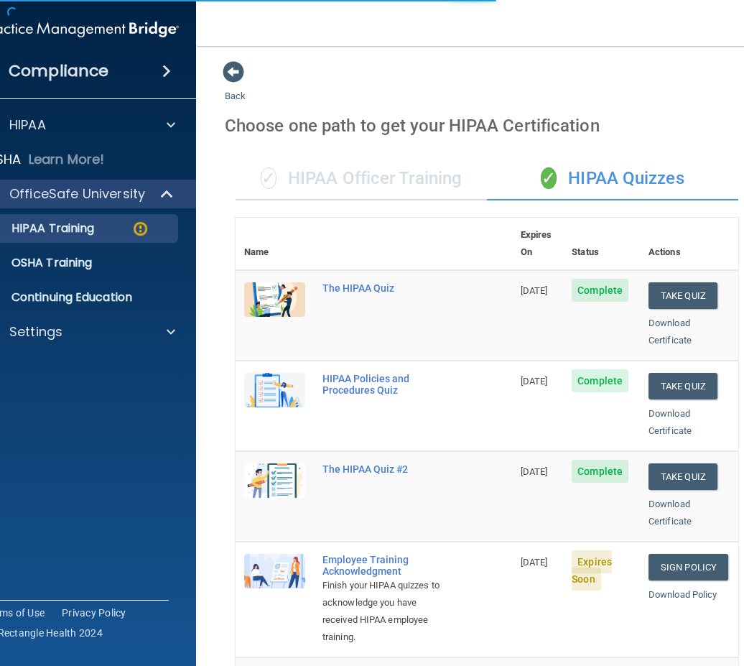
scroll to position [215, 0]
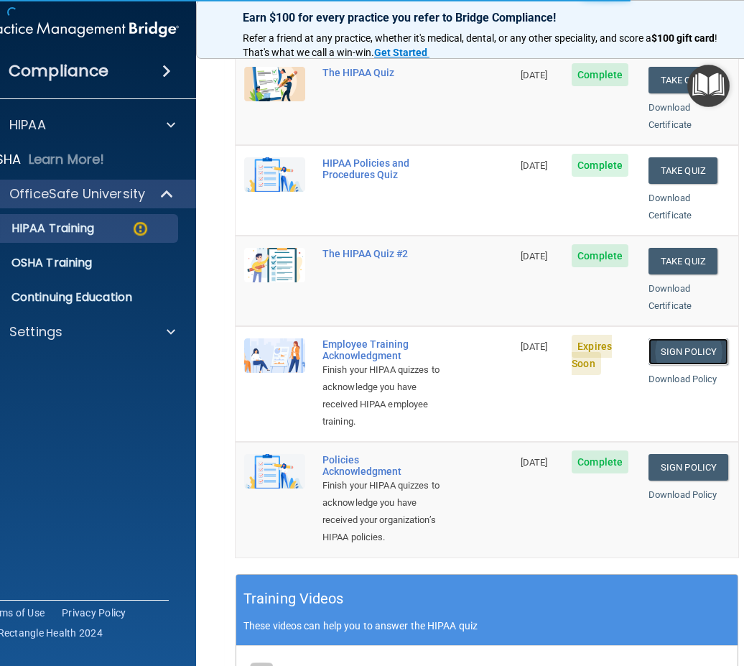
click at [672, 338] on link "Sign Policy" at bounding box center [688, 351] width 80 height 27
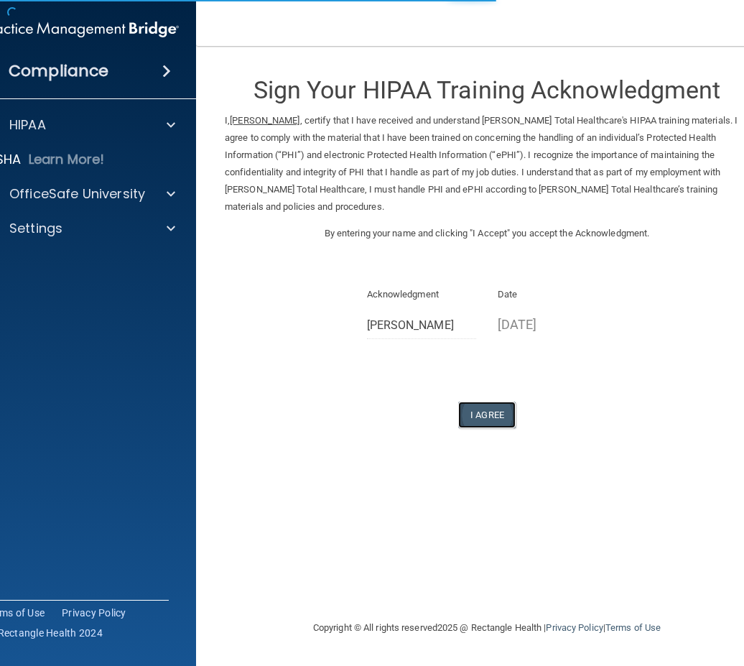
click at [490, 419] on button "I Agree" at bounding box center [486, 414] width 57 height 27
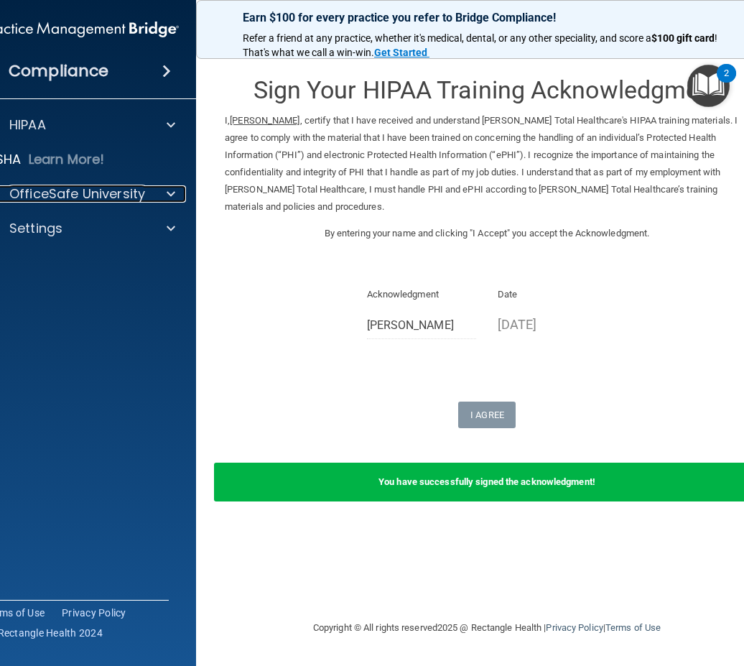
click at [124, 184] on div "OfficeSafe University" at bounding box center [81, 193] width 230 height 29
click at [115, 190] on p "OfficeSafe University" at bounding box center [77, 193] width 136 height 17
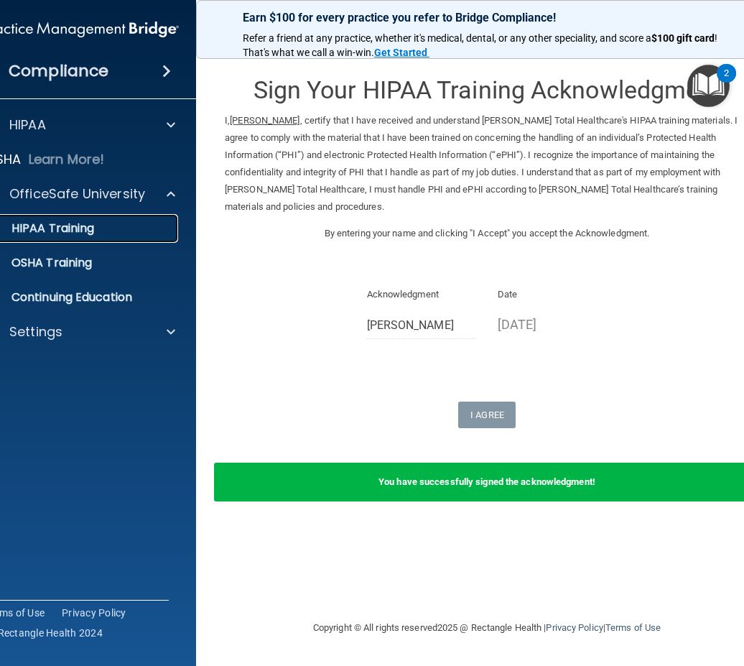
click at [87, 234] on p "HIPAA Training" at bounding box center [35, 228] width 118 height 14
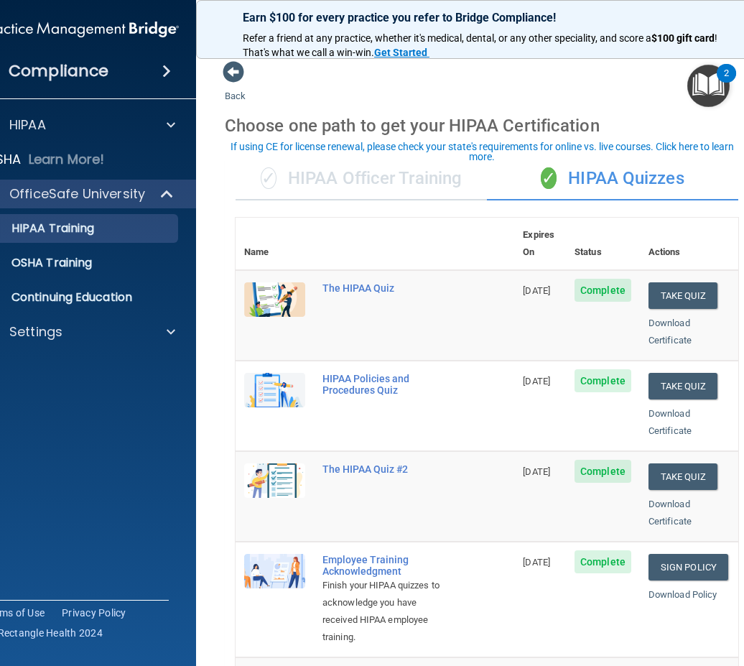
click at [398, 182] on div "✓ HIPAA Officer Training" at bounding box center [360, 178] width 251 height 43
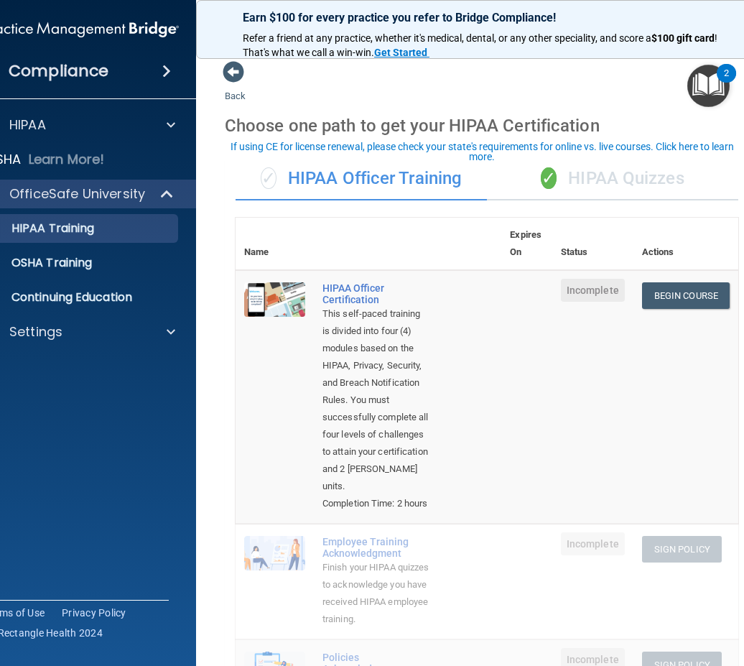
click at [587, 173] on div "✓ HIPAA Quizzes" at bounding box center [612, 178] width 251 height 43
